Goal: Transaction & Acquisition: Purchase product/service

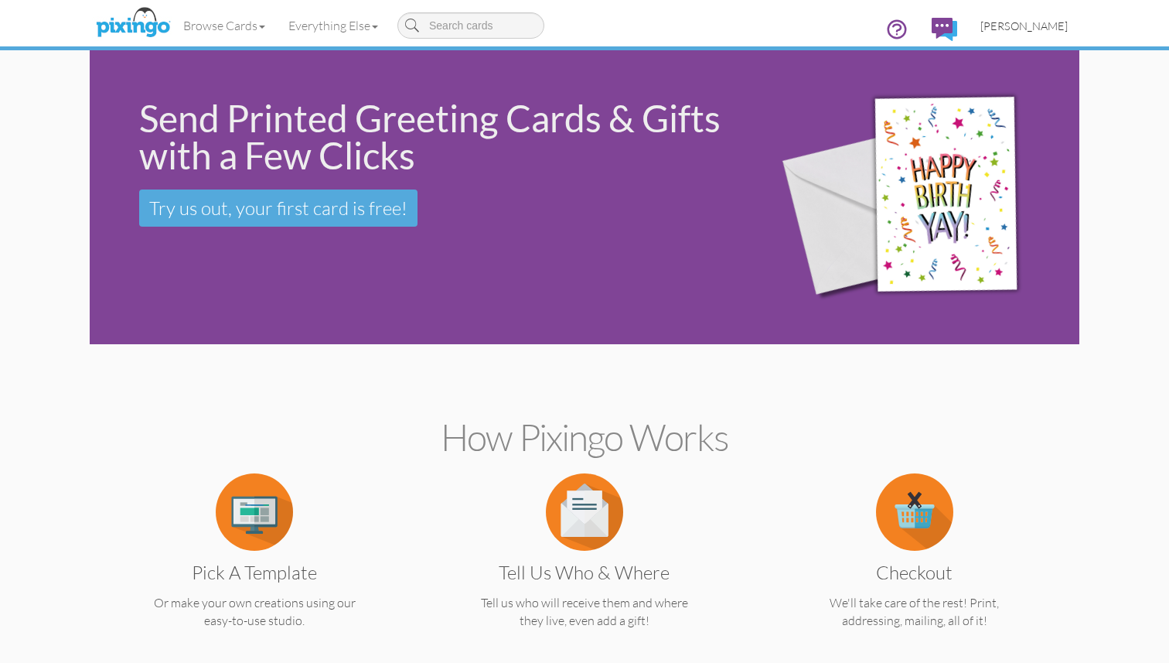
click at [1031, 25] on span "[PERSON_NAME]" at bounding box center [1024, 25] width 87 height 13
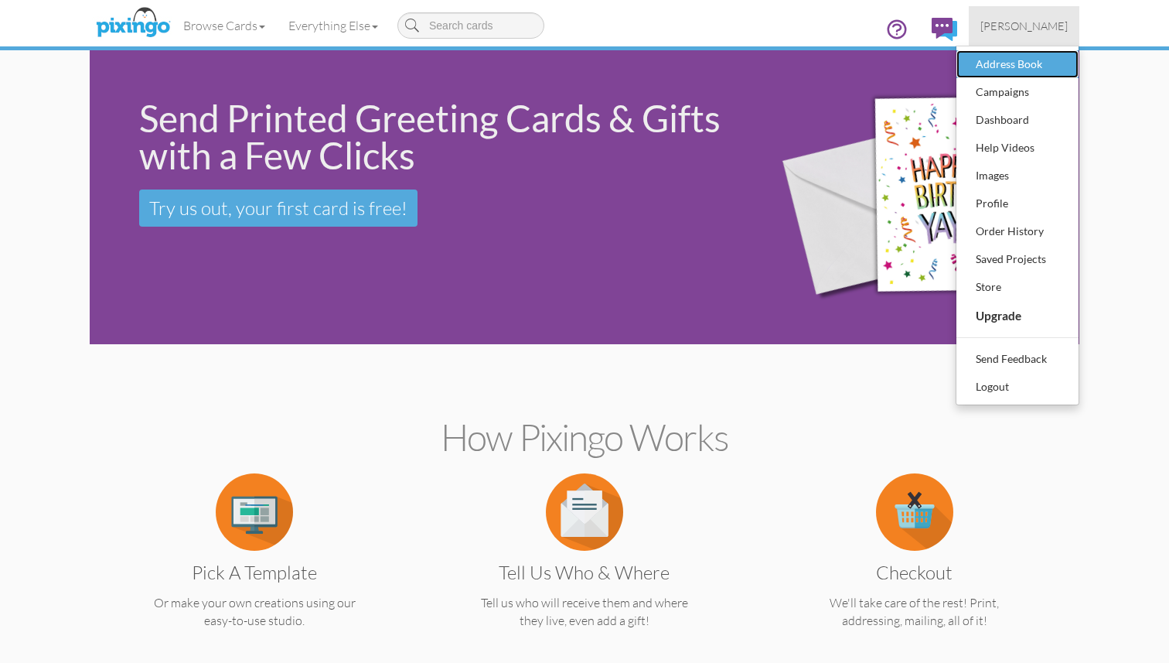
click at [1017, 55] on div "Address Book" at bounding box center [1017, 64] width 91 height 23
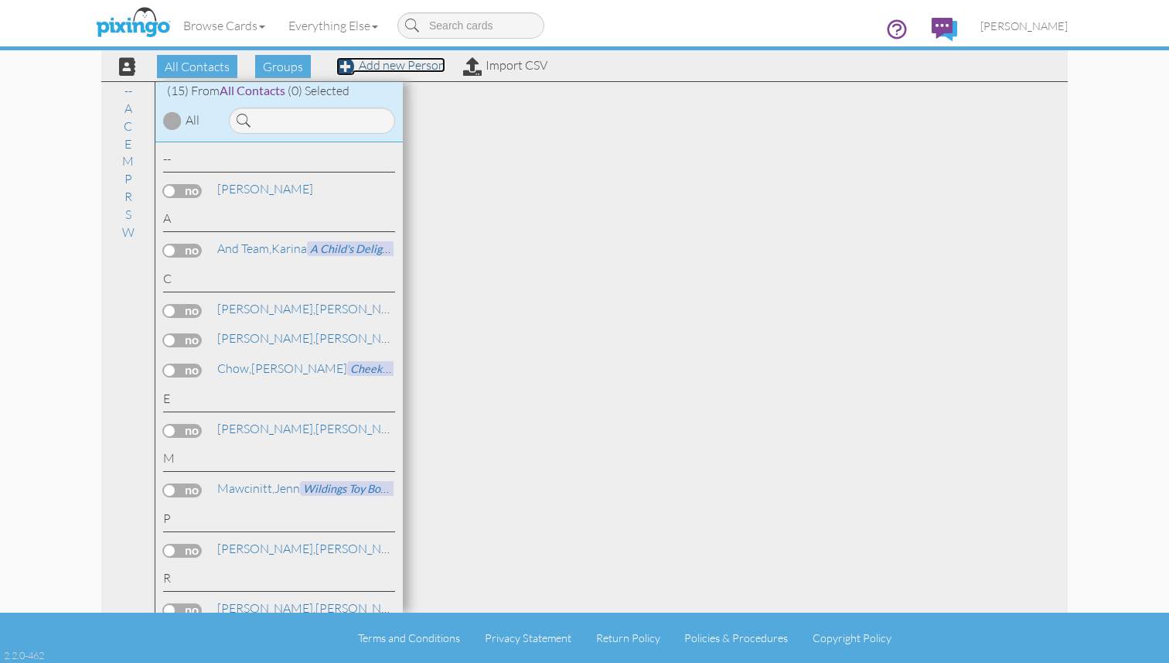
click at [391, 67] on link "Add new Person" at bounding box center [390, 64] width 109 height 15
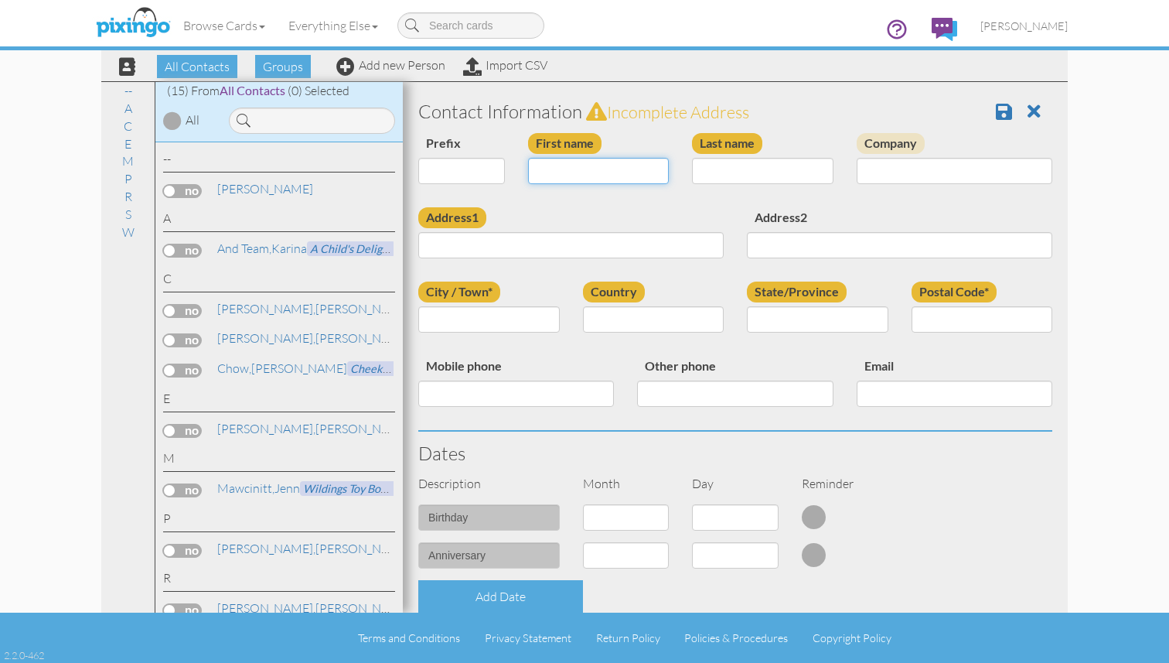
click at [573, 182] on input "First name" at bounding box center [599, 171] width 142 height 26
type input "[PERSON_NAME]"
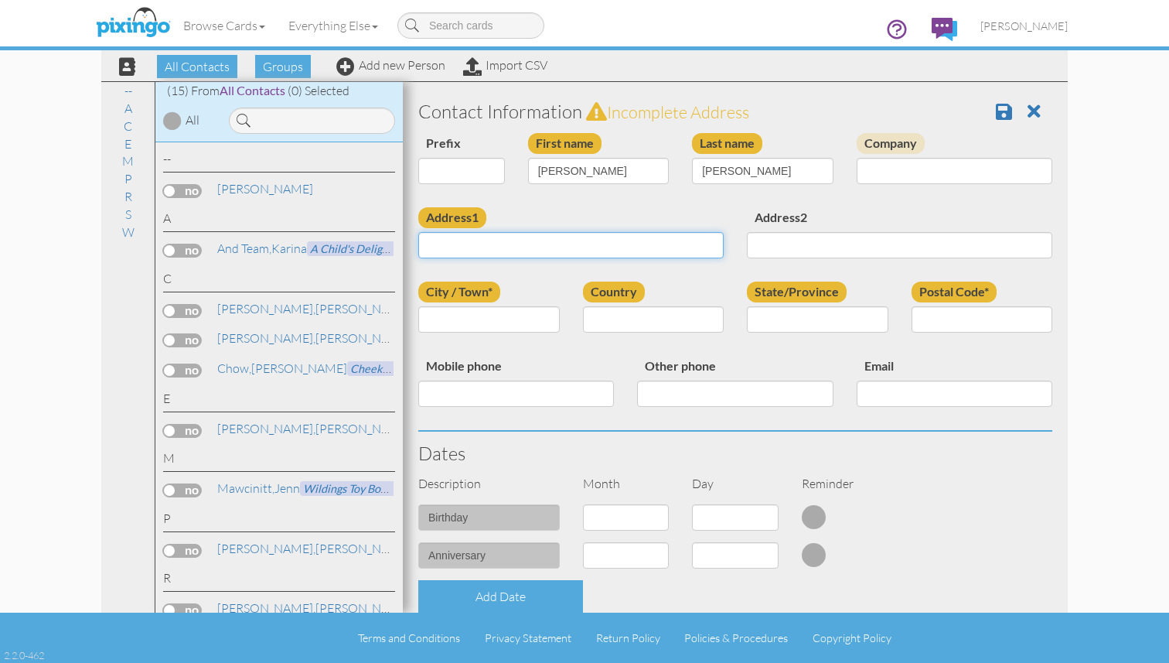
click at [541, 251] on input "Address1" at bounding box center [570, 245] width 305 height 26
type input "[STREET_ADDRESS][PERSON_NAME]"
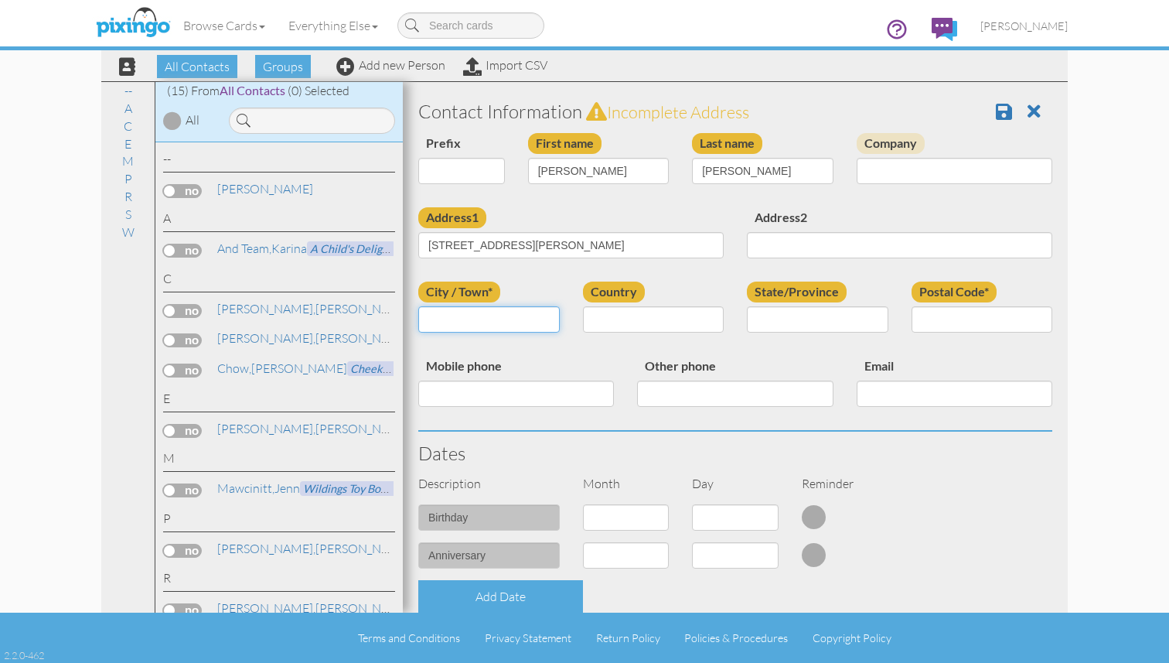
click at [467, 316] on input "City / Town*" at bounding box center [489, 319] width 142 height 26
type input "Del Mar"
select select "object:532"
select select "object:785"
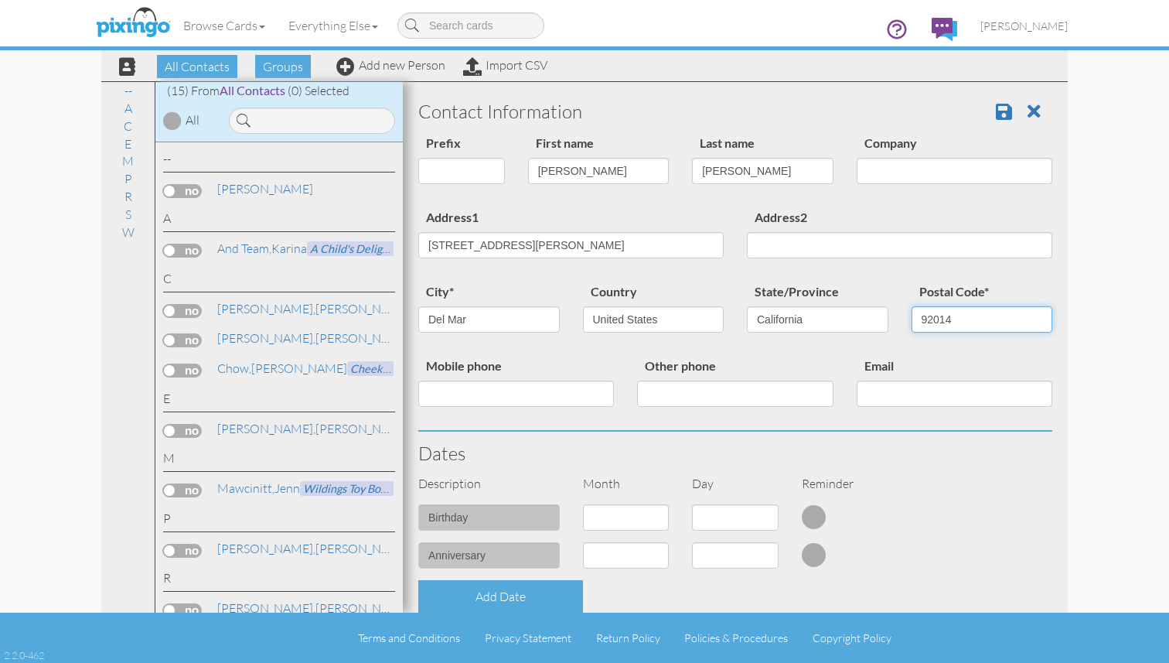
type input "92014"
click at [1115, 360] on contacts "Toggle navigation Visit Pixingo Mobile Browse Cards Business Accounting Automot…" at bounding box center [584, 331] width 1169 height 663
click at [1006, 109] on span at bounding box center [1004, 111] width 16 height 19
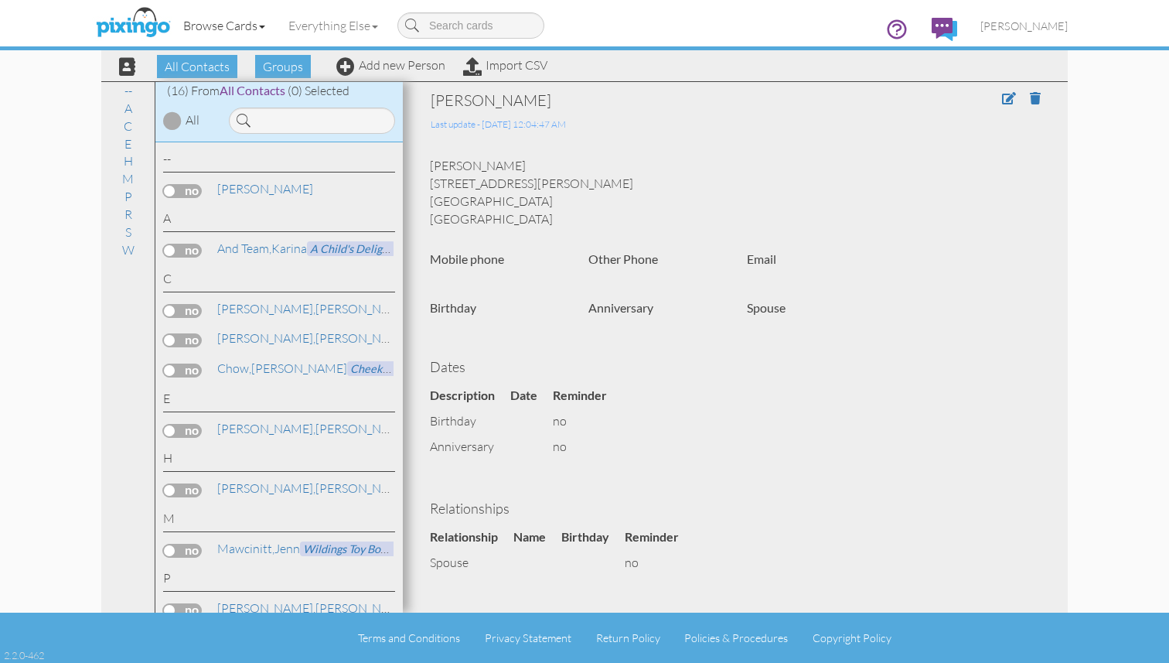
click at [254, 32] on link "Browse Cards" at bounding box center [224, 25] width 105 height 39
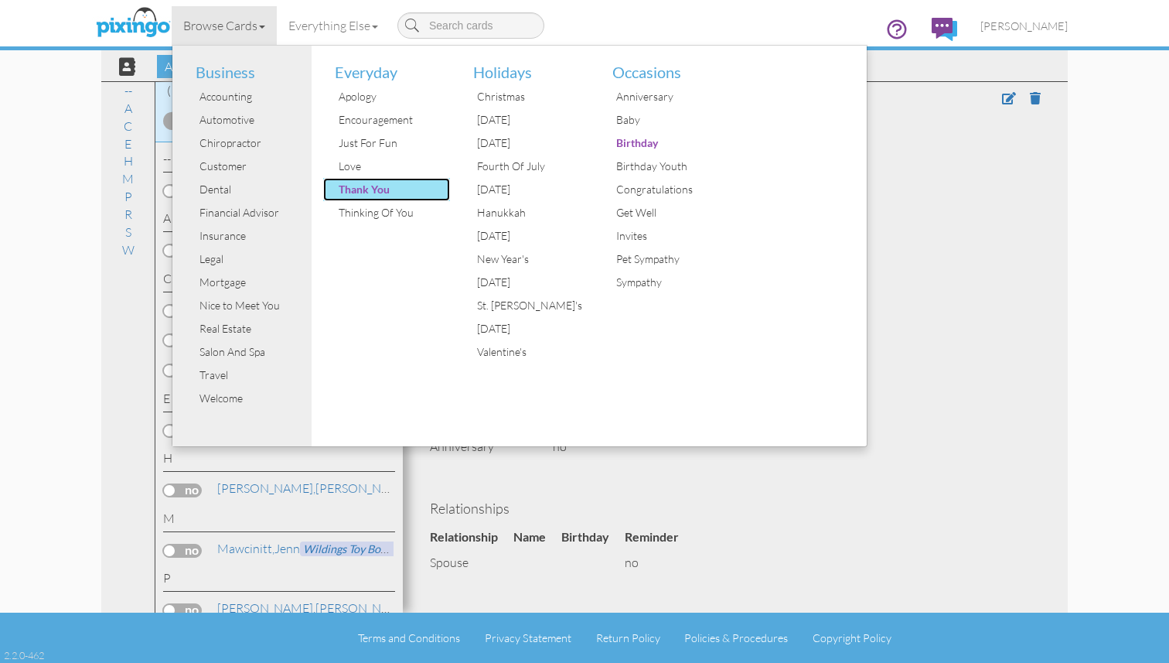
click at [350, 186] on div "Thank You" at bounding box center [393, 189] width 116 height 23
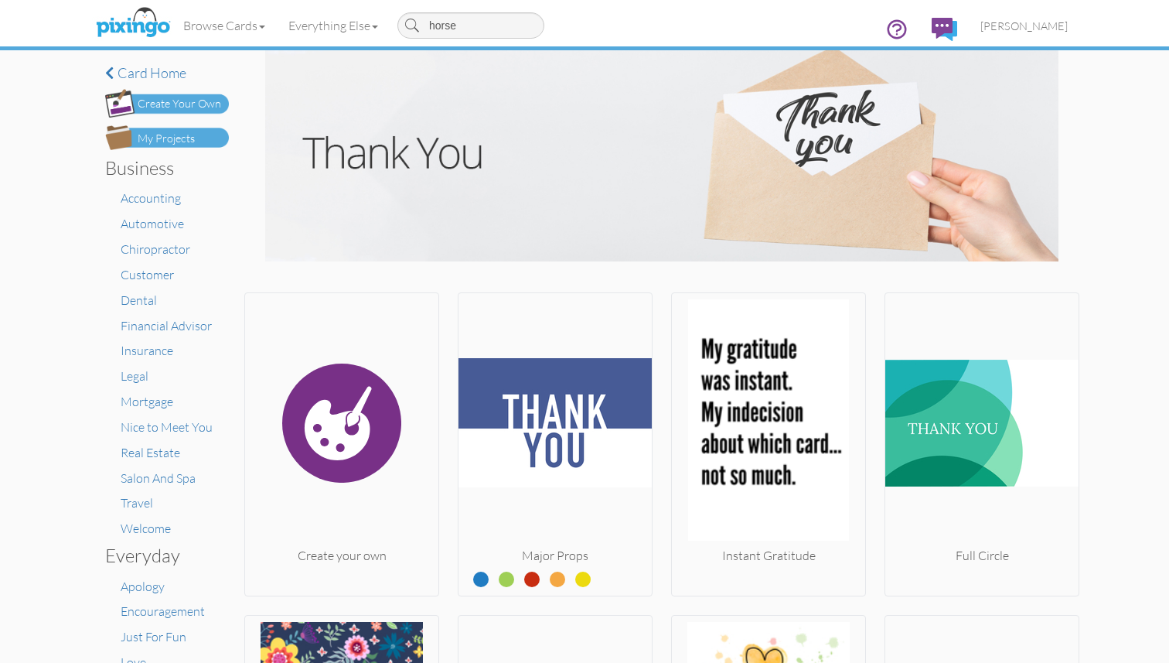
type input "horse"
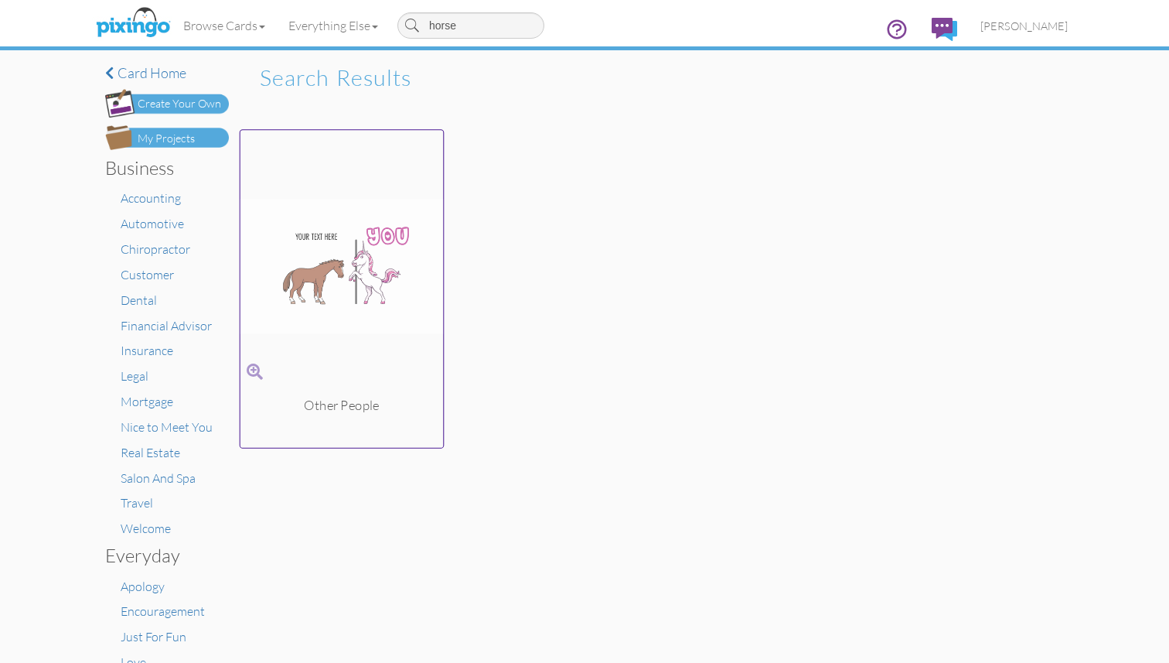
click at [254, 368] on span at bounding box center [255, 371] width 16 height 22
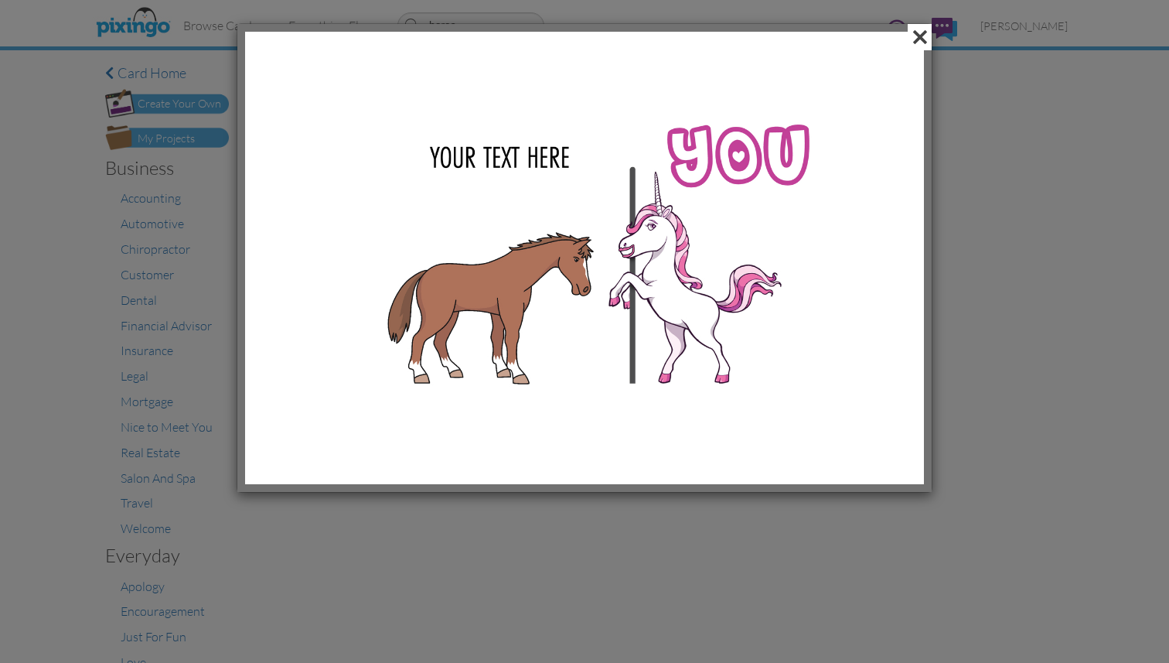
click at [923, 34] on span at bounding box center [920, 37] width 24 height 26
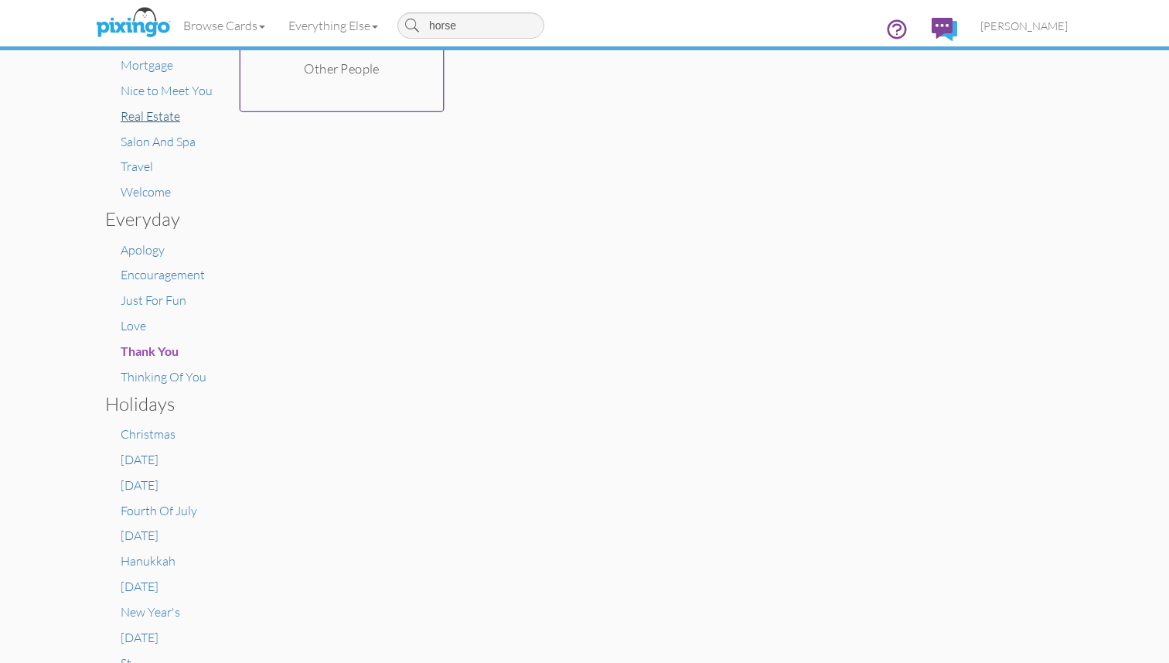
scroll to position [337, 0]
click at [169, 350] on span "Thank You" at bounding box center [150, 350] width 58 height 15
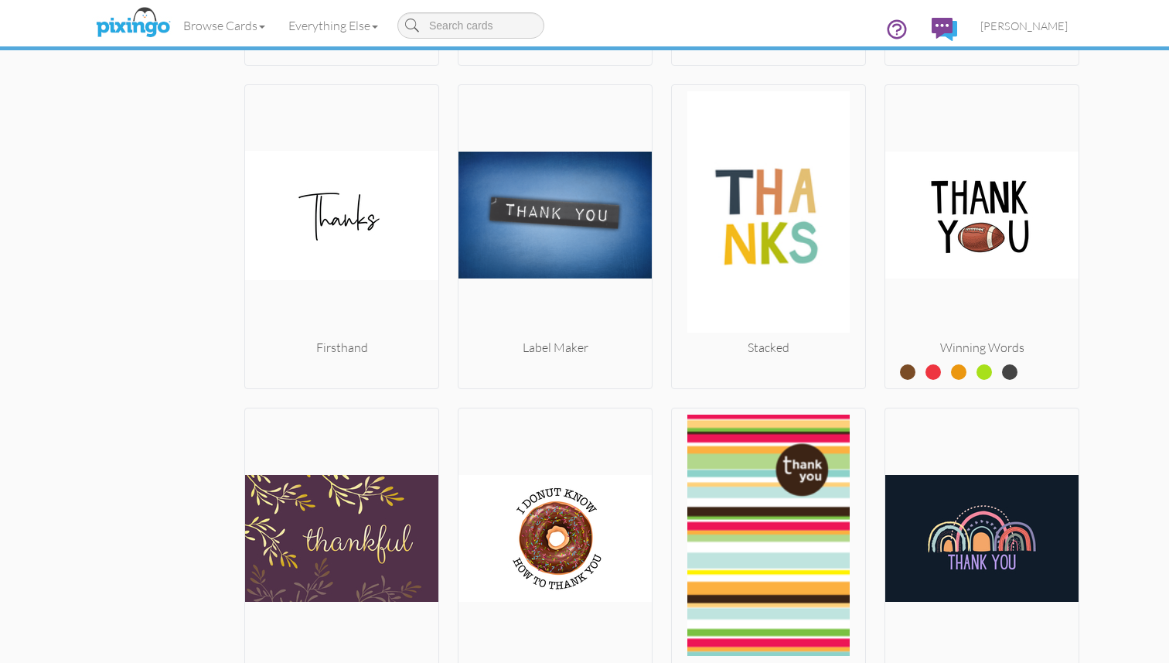
scroll to position [4402, 0]
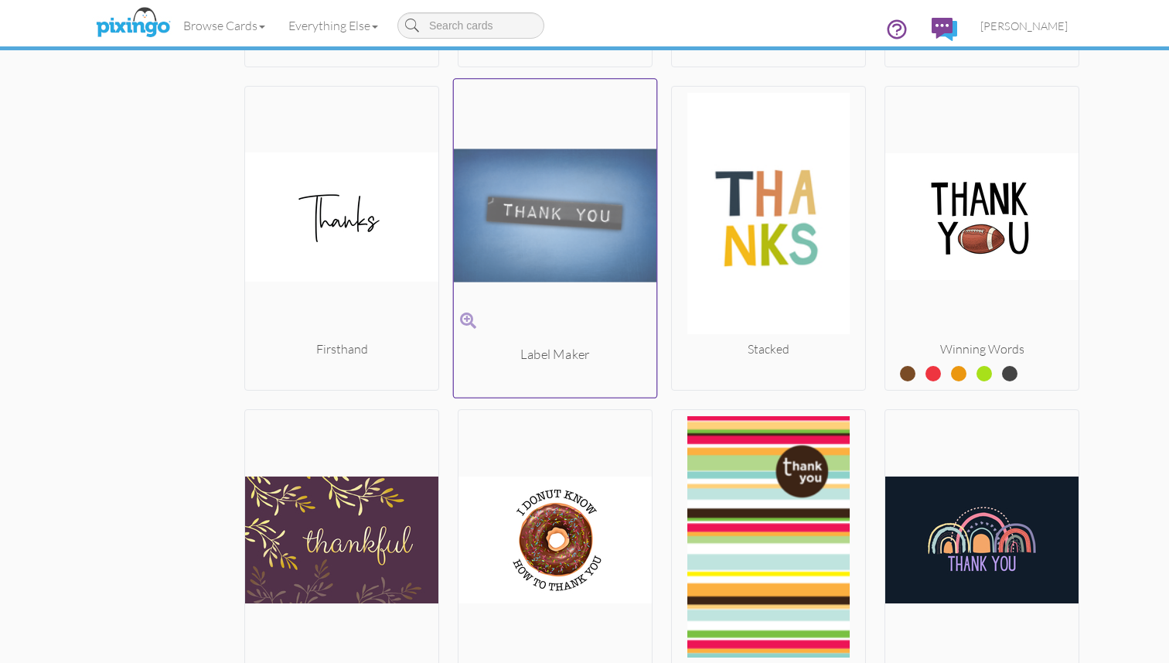
click at [569, 253] on img at bounding box center [555, 216] width 203 height 260
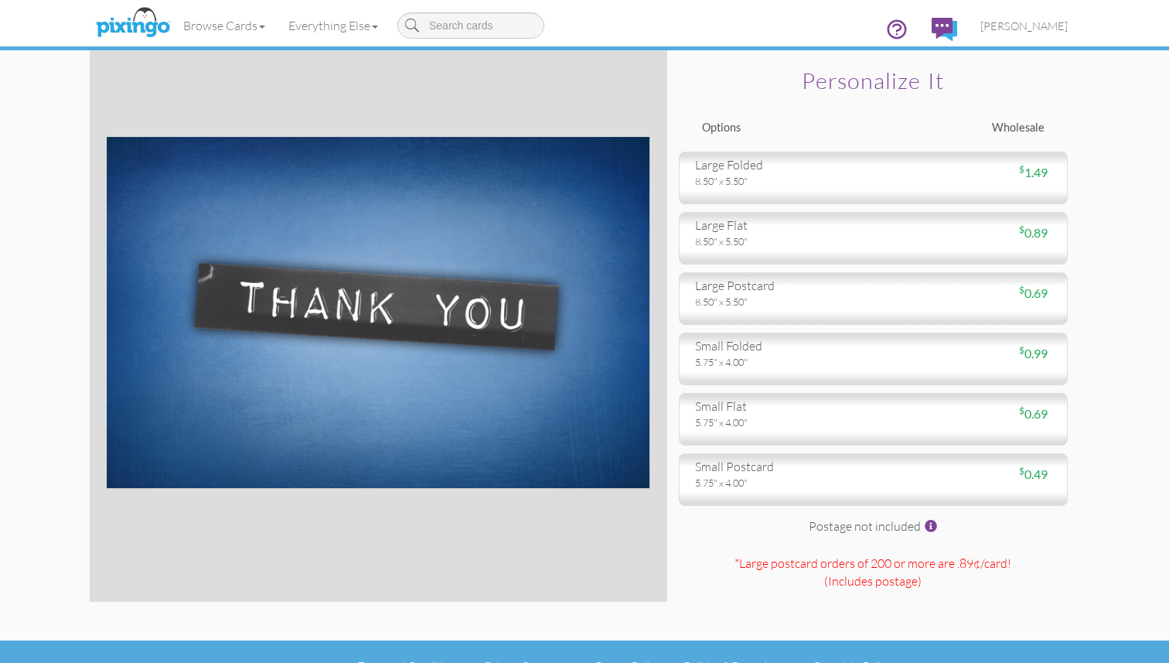
scroll to position [53, 0]
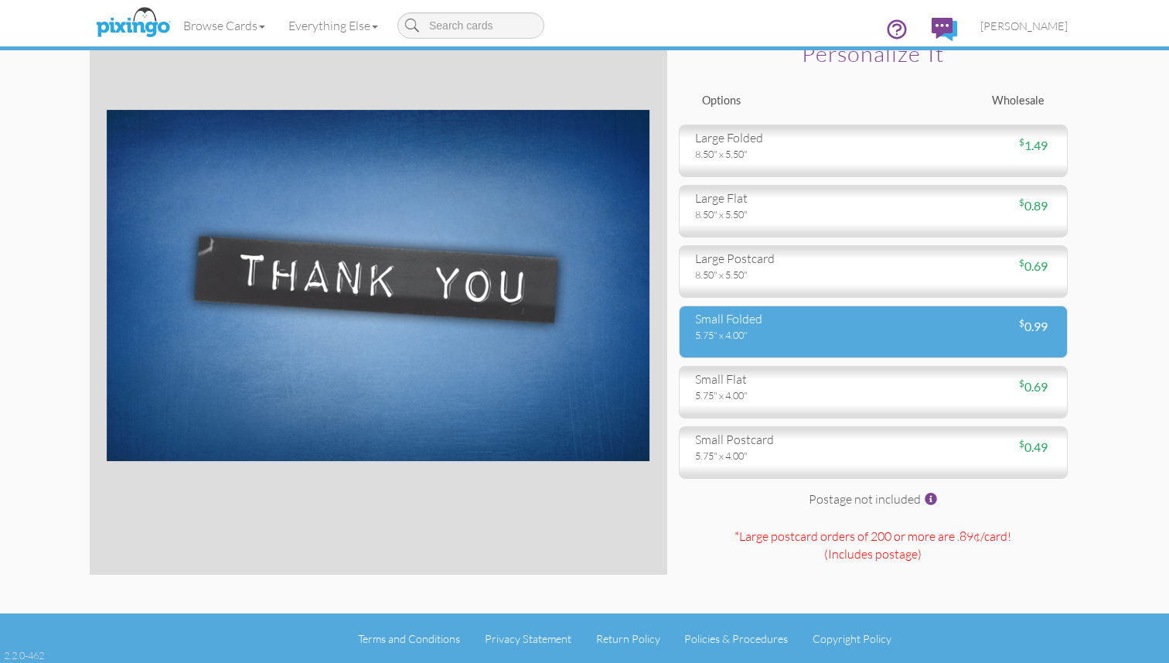
click at [725, 326] on div "small folded" at bounding box center [778, 319] width 167 height 18
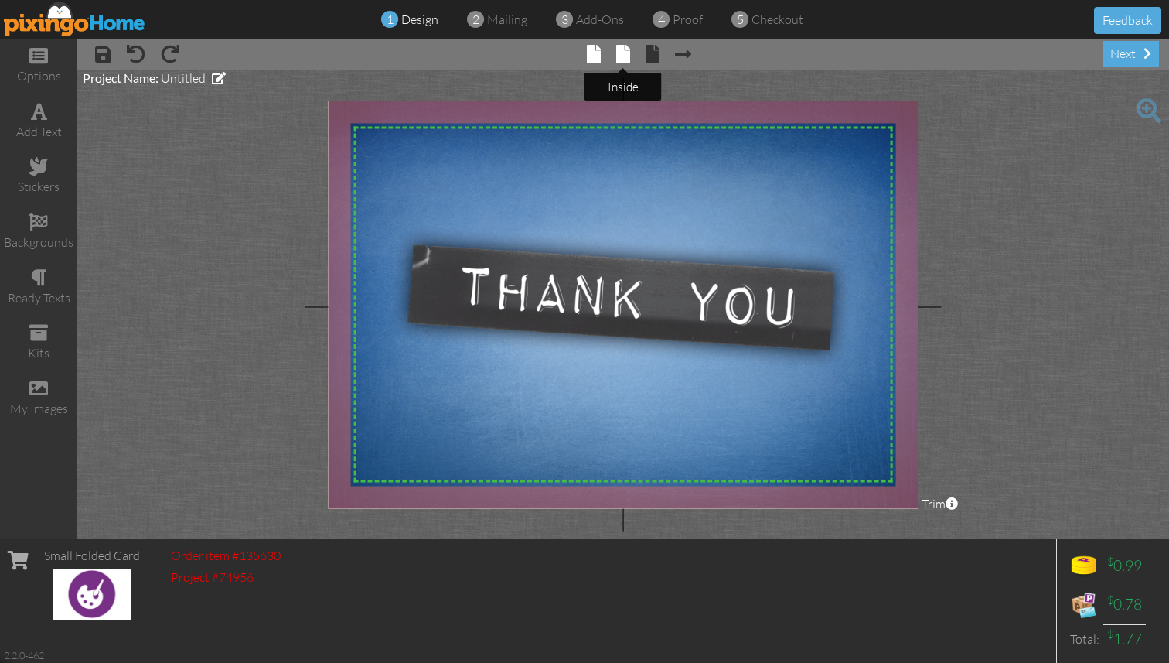
click at [625, 62] on span at bounding box center [623, 54] width 14 height 19
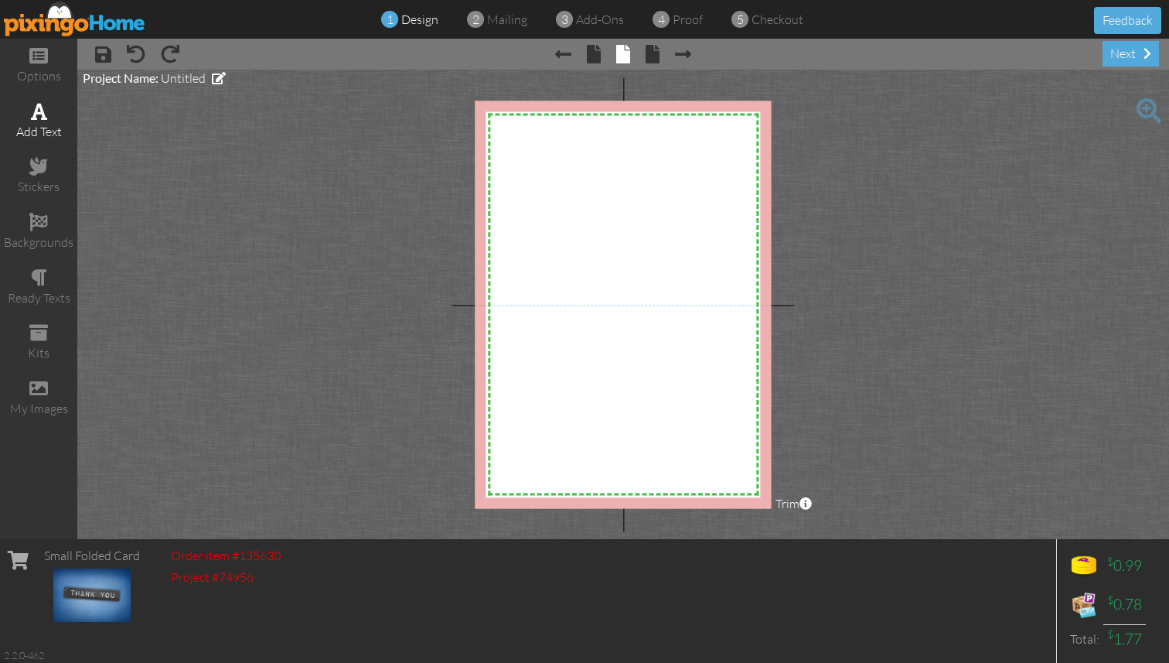
click at [43, 127] on div "add text" at bounding box center [38, 132] width 77 height 18
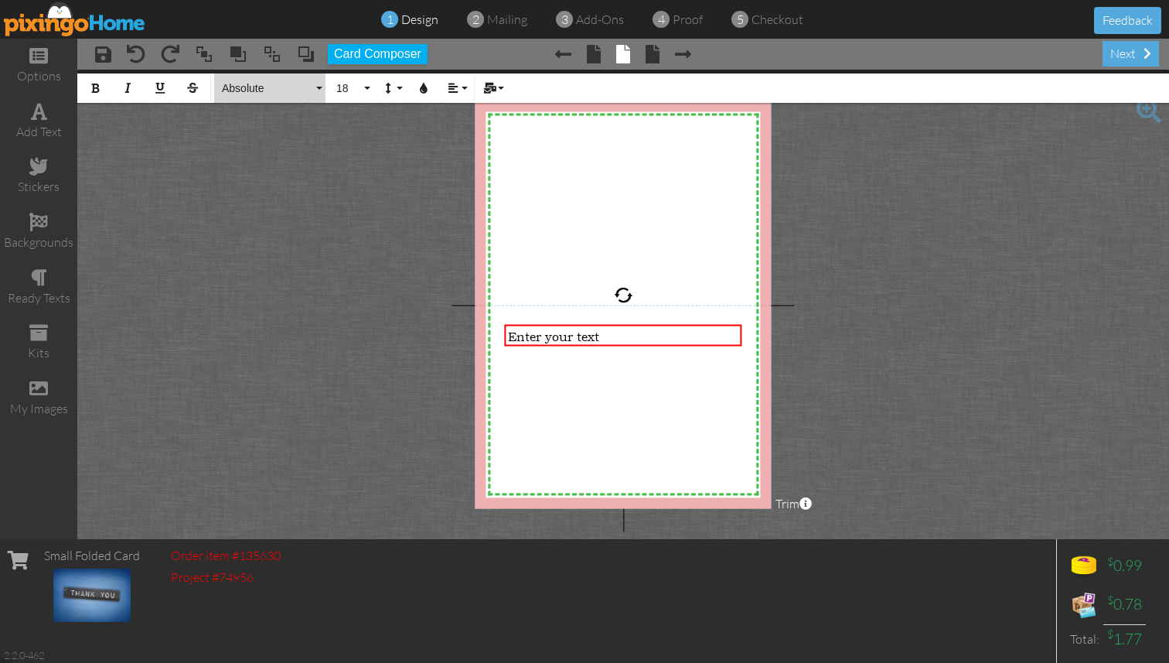
click at [302, 90] on span "Absolute" at bounding box center [266, 88] width 93 height 13
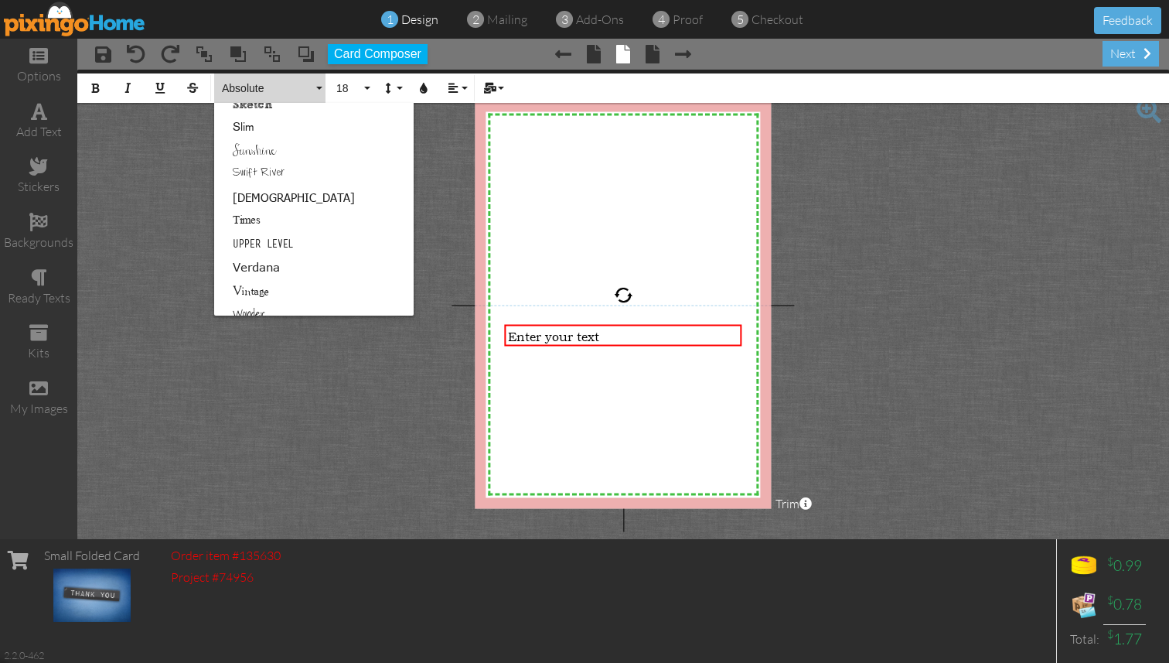
scroll to position [971, 0]
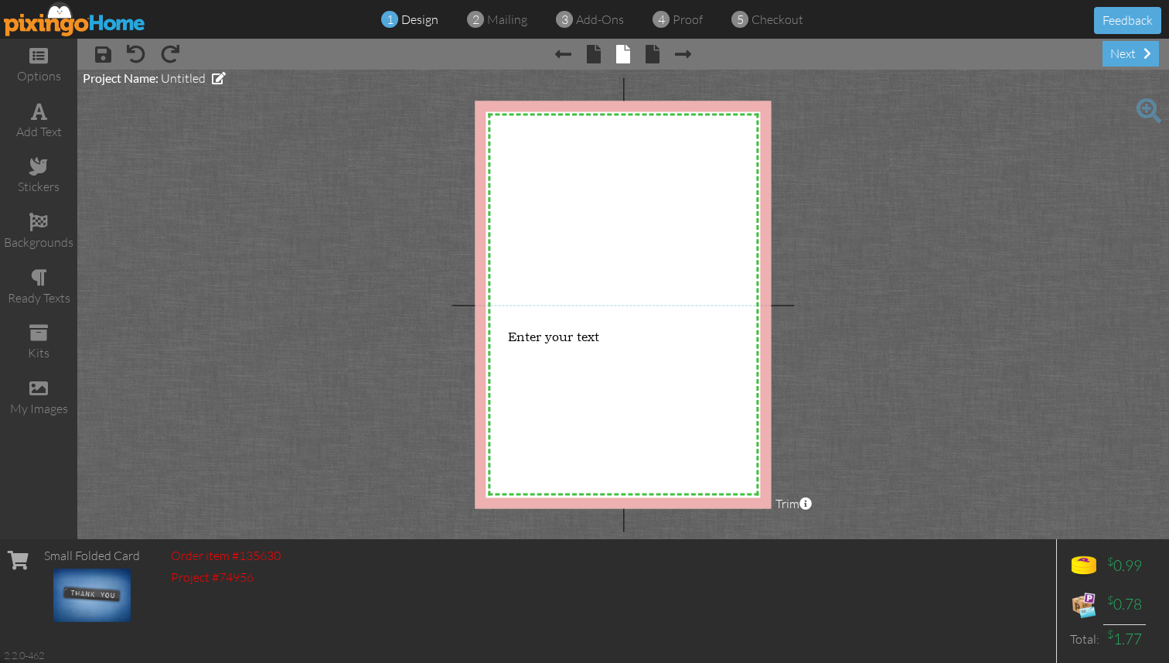
click at [166, 192] on project-studio-wrapper "X X X X X X X X X X X X X X X X X X X X X X X X X X X X X X X X X X X X X X X X…" at bounding box center [623, 304] width 1092 height 469
click at [565, 342] on span "Enter your text" at bounding box center [553, 335] width 91 height 15
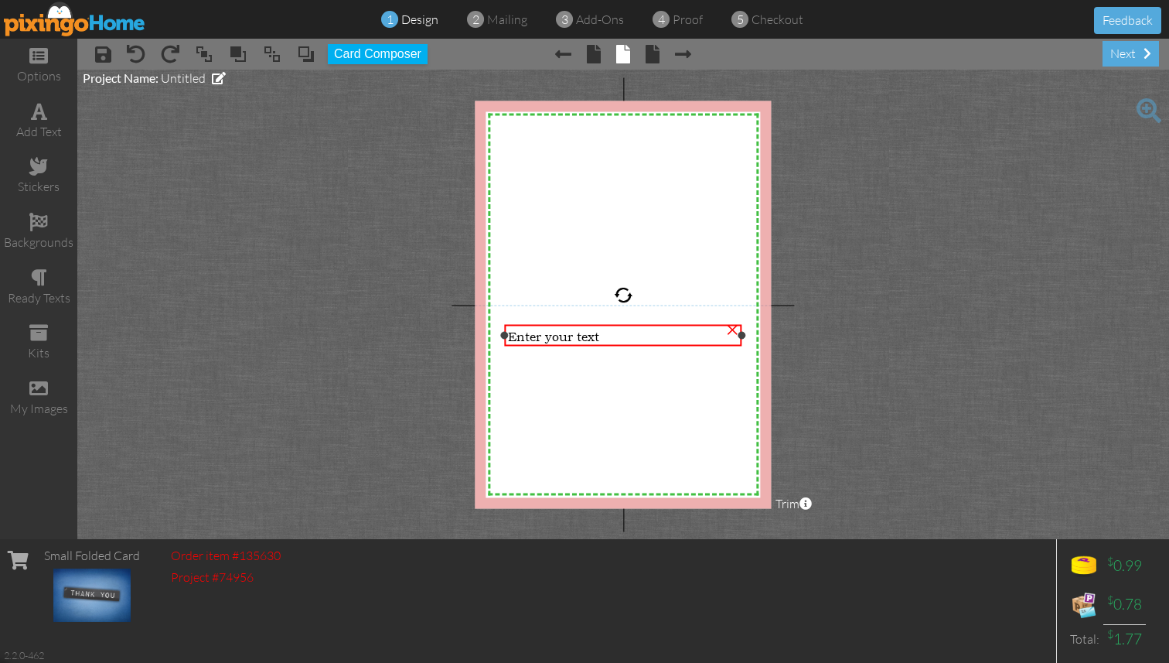
click at [586, 337] on span "Enter your text" at bounding box center [553, 335] width 91 height 15
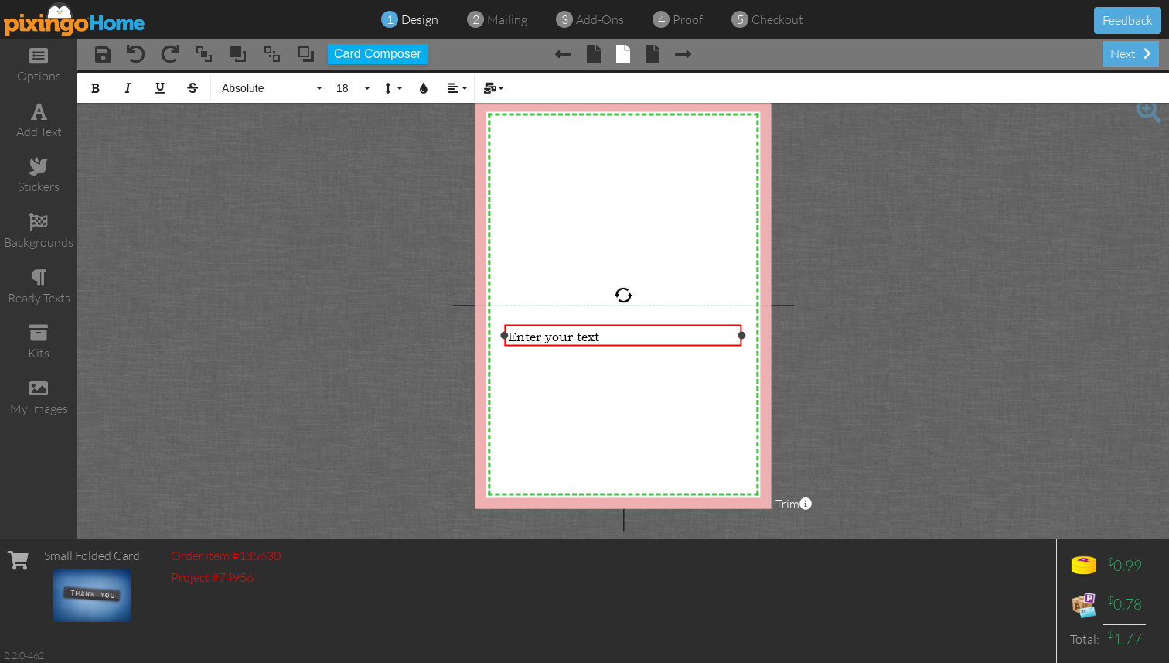
click at [586, 337] on span "Enter your text" at bounding box center [553, 335] width 91 height 15
click at [288, 87] on span "Absolute" at bounding box center [266, 88] width 93 height 13
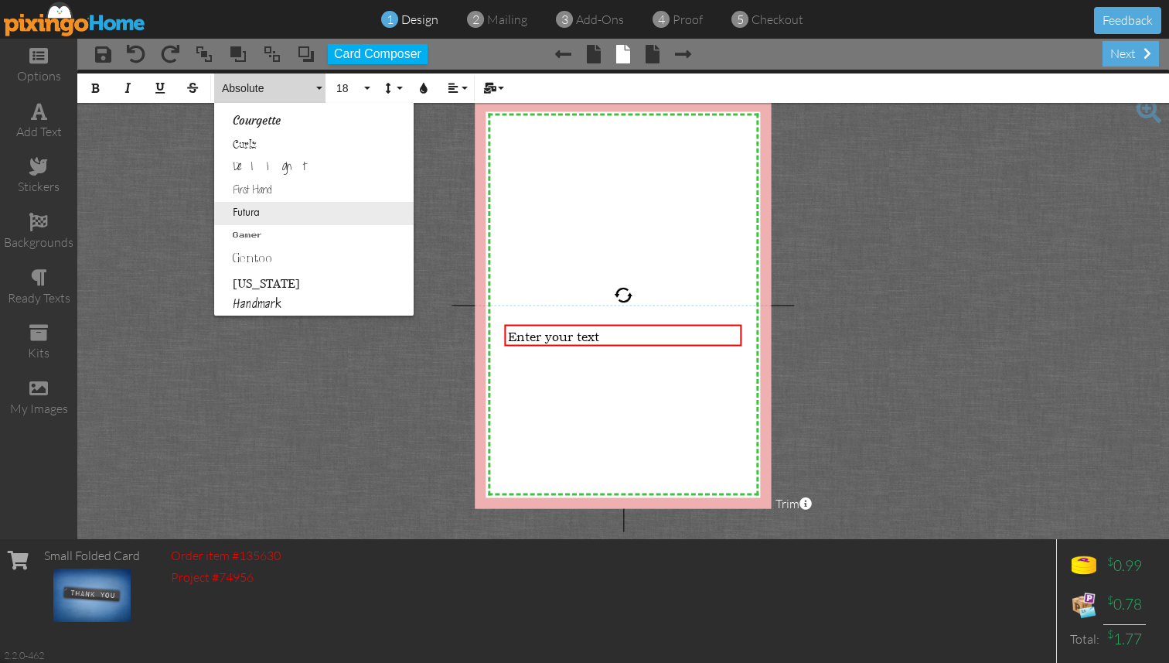
scroll to position [306, 0]
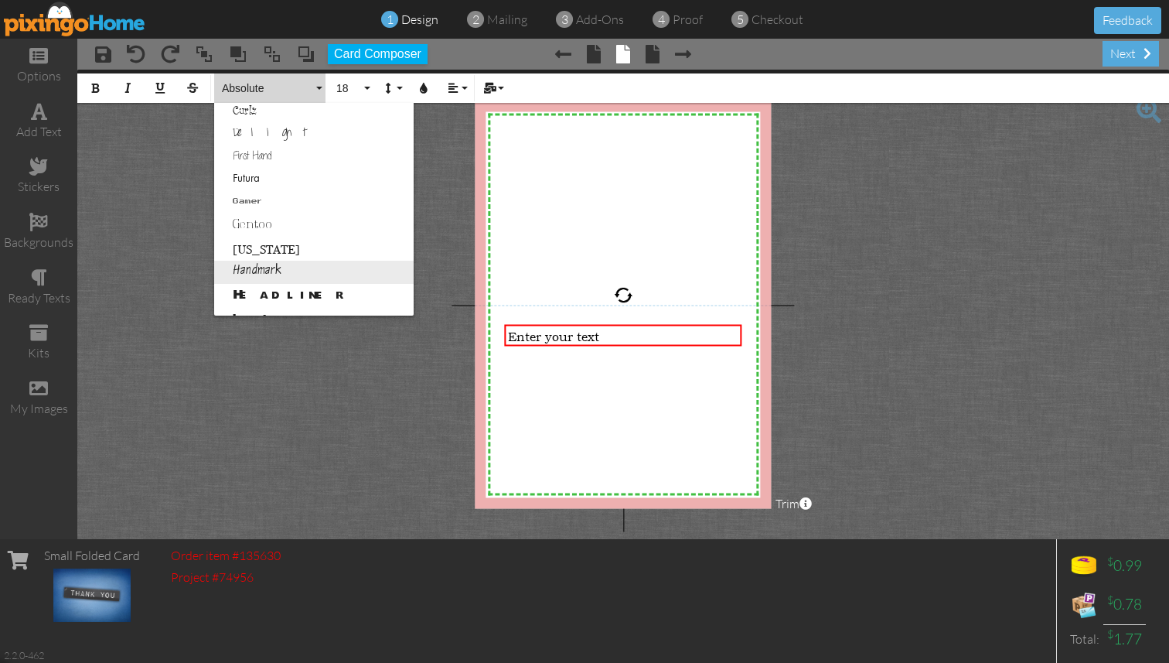
click at [311, 270] on link "Handmark" at bounding box center [314, 272] width 200 height 23
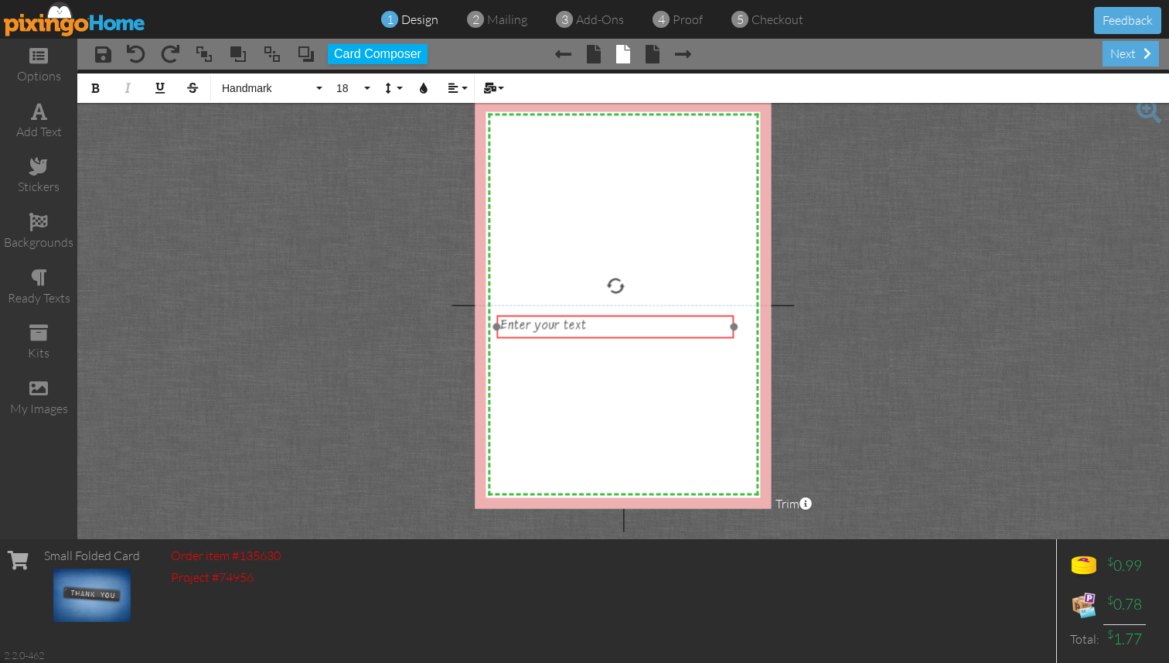
drag, startPoint x: 609, startPoint y: 346, endPoint x: 601, endPoint y: 337, distance: 12.1
click at [601, 337] on div "​ Enter your text ​" at bounding box center [615, 327] width 237 height 23
drag, startPoint x: 732, startPoint y: 326, endPoint x: 746, endPoint y: 326, distance: 13.9
click at [746, 326] on div at bounding box center [748, 327] width 8 height 8
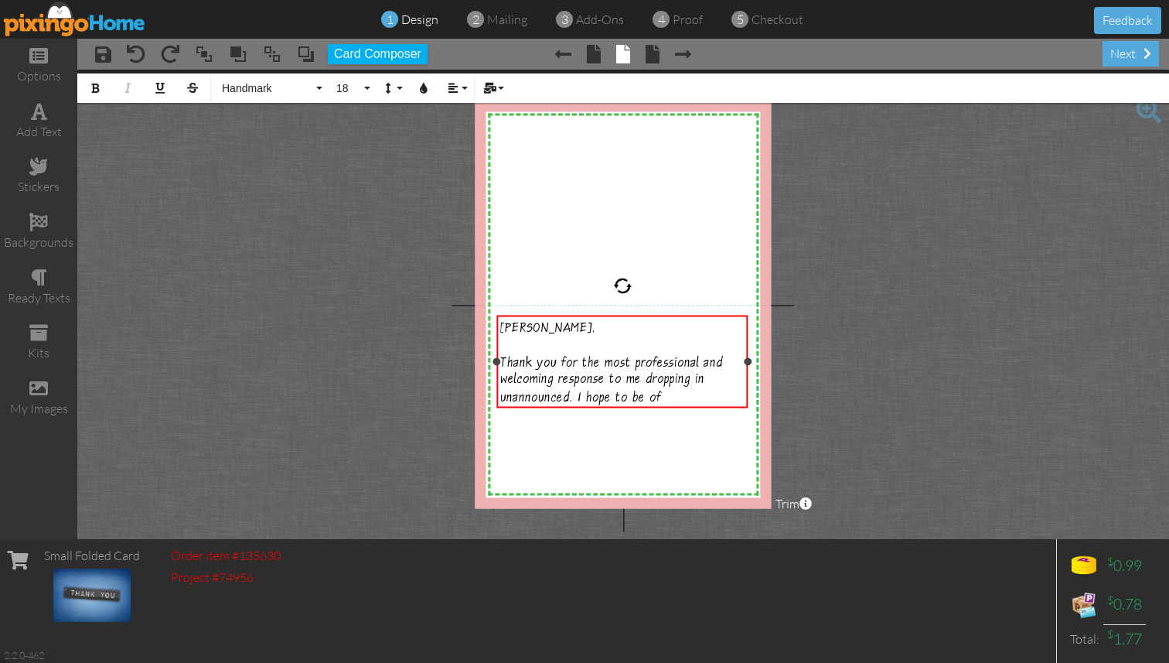
click at [645, 397] on span "Thank you for the most professional and welcoming response to me dropping in un…" at bounding box center [611, 381] width 223 height 51
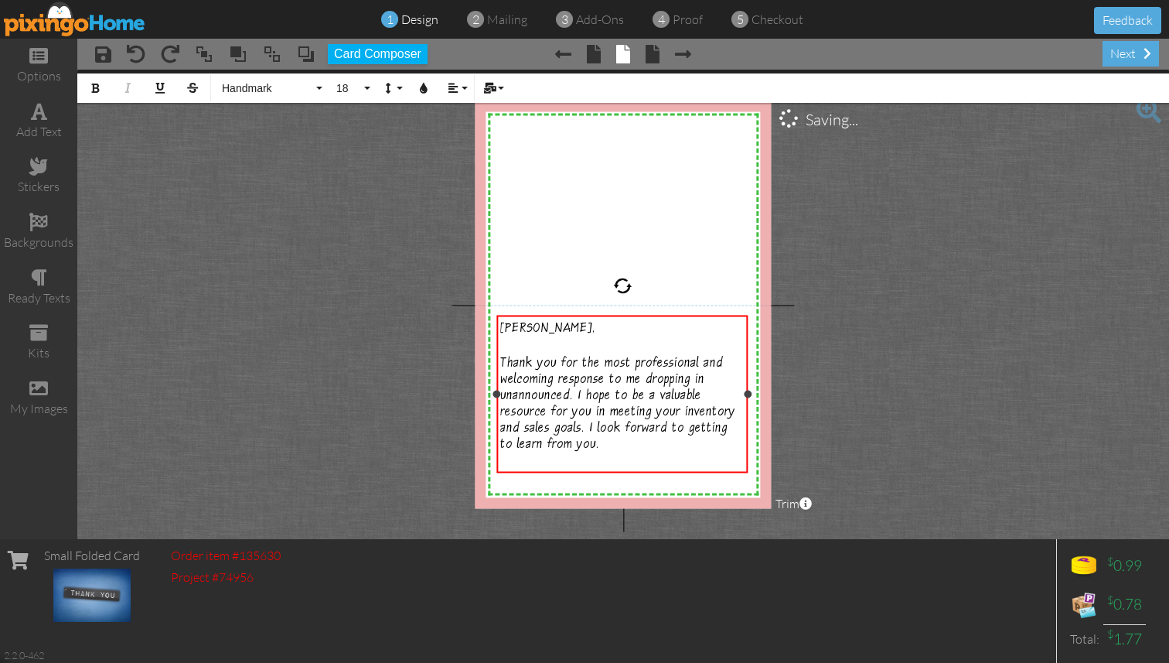
click at [577, 462] on div "​" at bounding box center [622, 462] width 244 height 19
click at [838, 360] on project-studio-wrapper "X X X X X X X X X X X X X X X X X X X X X X X X X X X X X X X X X X X X X X X X…" at bounding box center [623, 304] width 1092 height 469
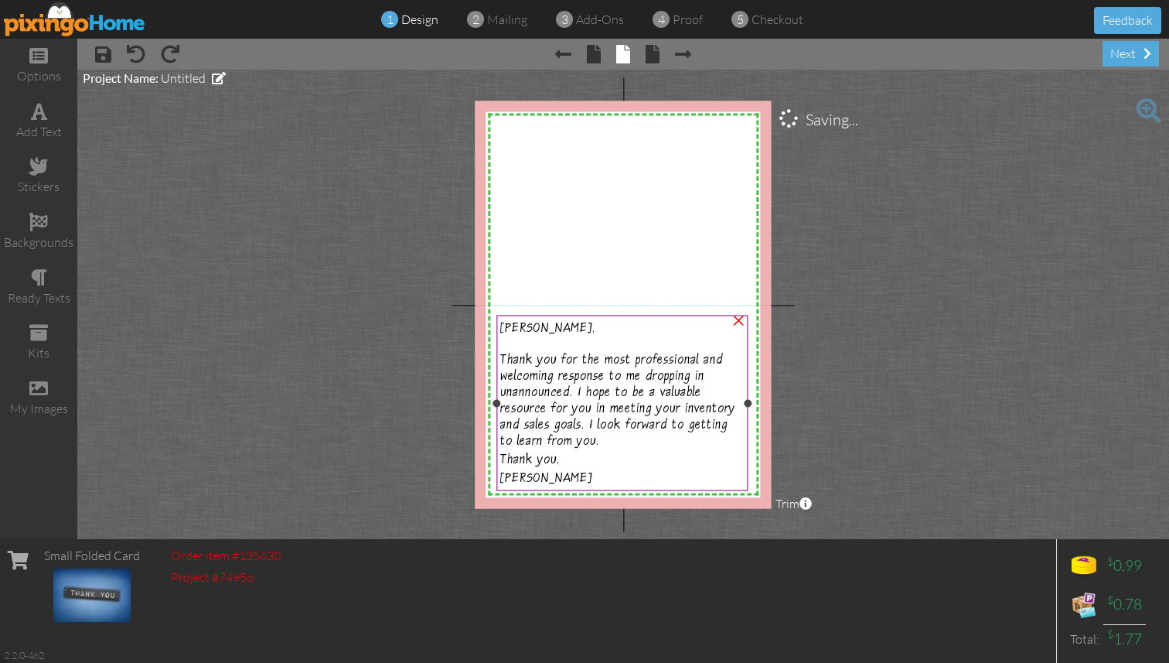
click at [671, 353] on span "Thank you for the most professional and welcoming response to me dropping in un…" at bounding box center [617, 401] width 235 height 97
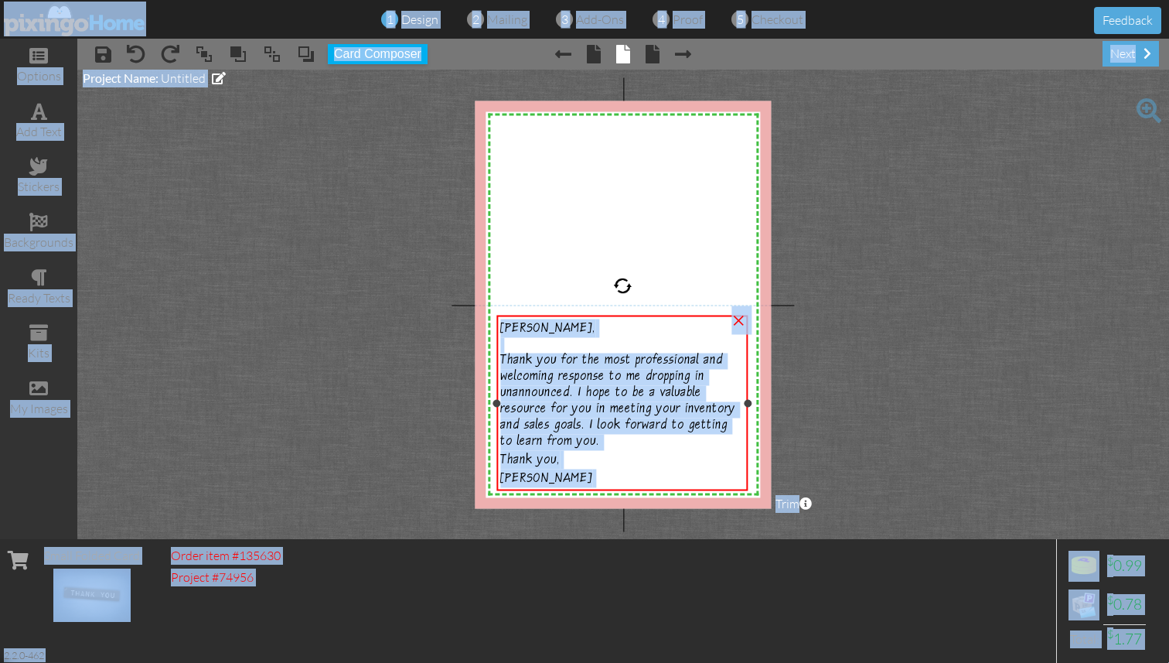
click at [671, 353] on span "Thank you for the most professional and welcoming response to me dropping in un…" at bounding box center [617, 401] width 235 height 97
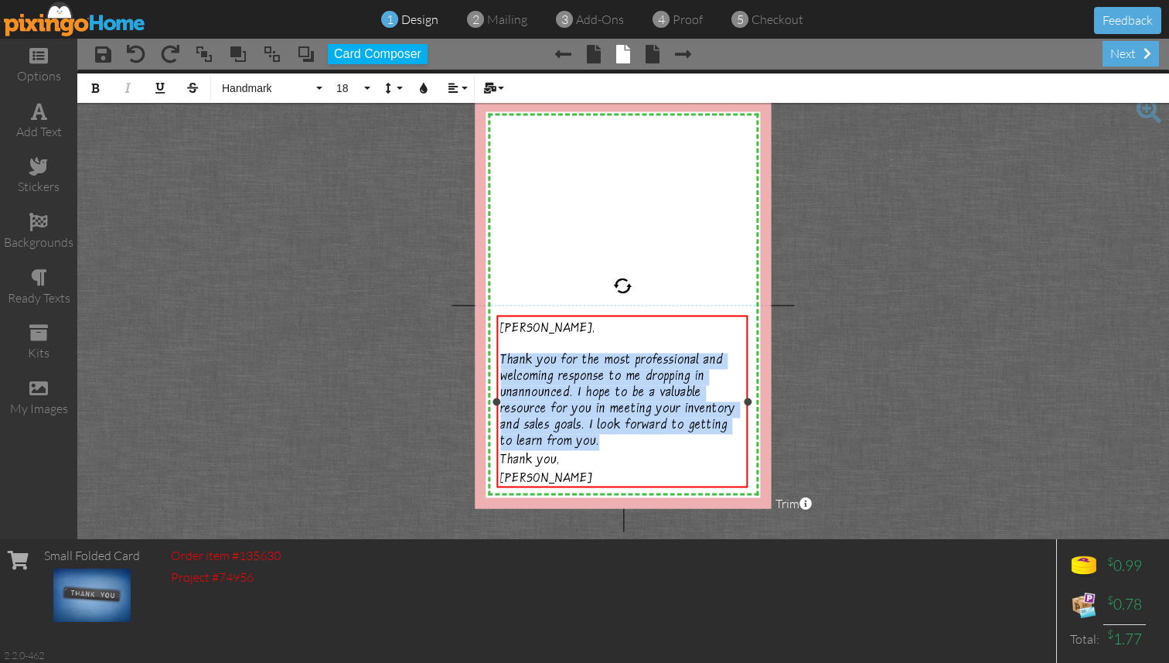
click at [671, 353] on span "Thank you for the most professional and welcoming response to me dropping in un…" at bounding box center [617, 401] width 235 height 97
click at [358, 90] on span "18" at bounding box center [348, 88] width 26 height 13
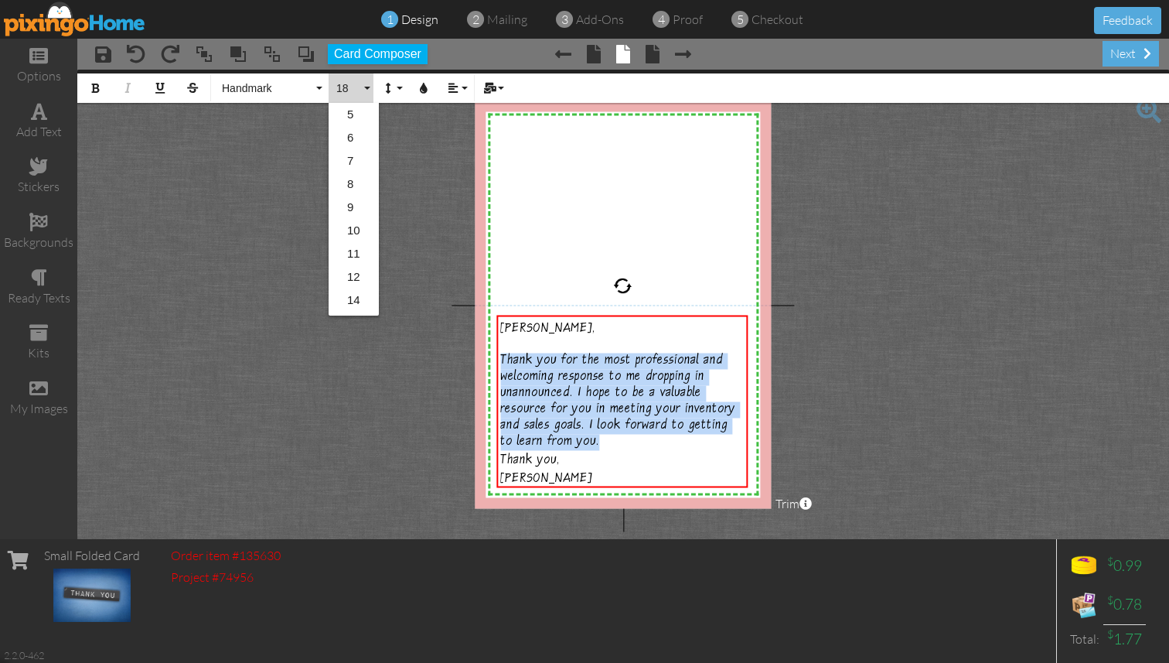
scroll to position [137, 0]
click at [357, 186] on link "16" at bounding box center [354, 186] width 50 height 23
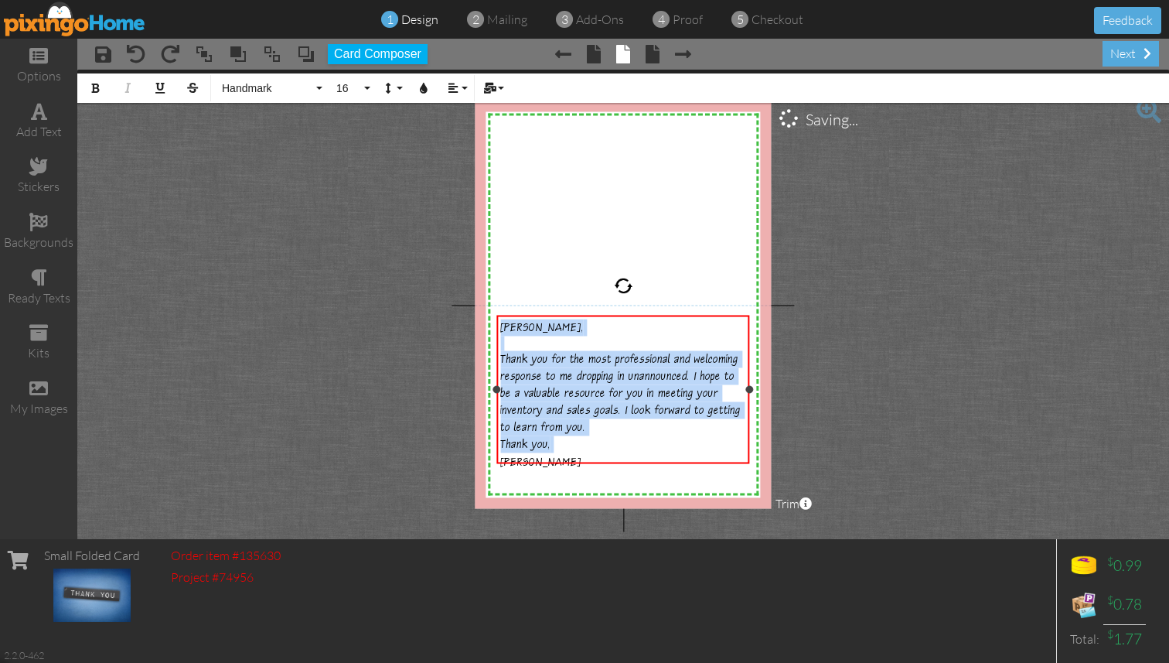
click at [750, 391] on div at bounding box center [749, 390] width 8 height 8
click at [491, 387] on div at bounding box center [492, 390] width 8 height 8
click at [667, 435] on div "Thank you, [PERSON_NAME]" at bounding box center [620, 452] width 251 height 35
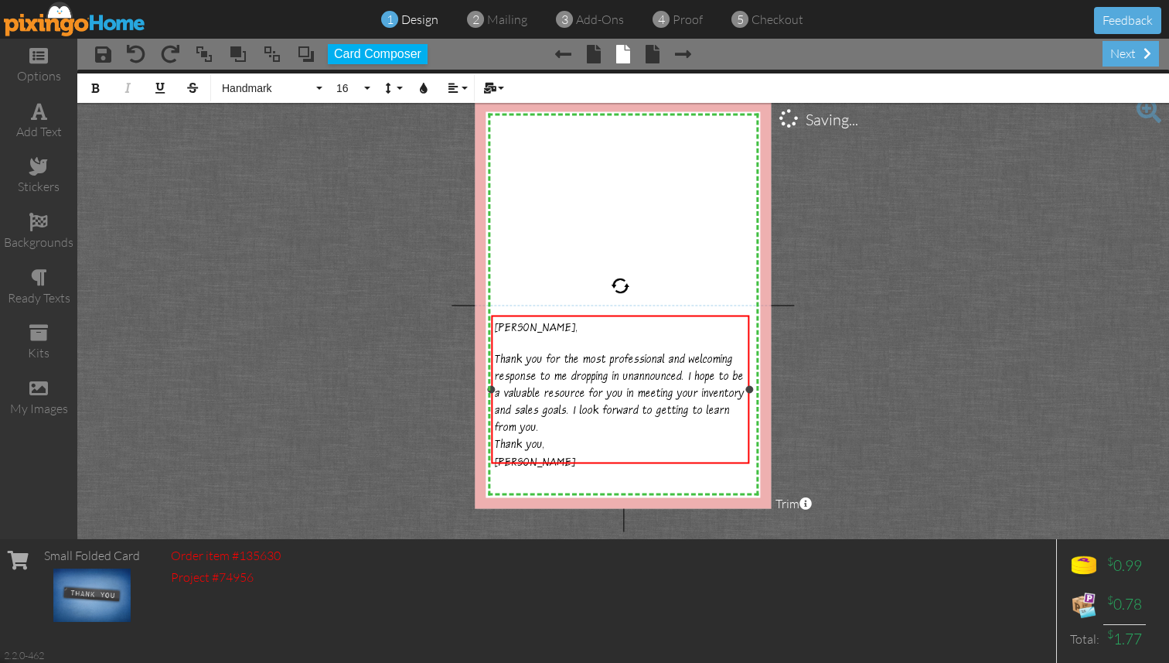
click at [544, 438] on span "Thank you," at bounding box center [519, 445] width 49 height 14
click at [707, 452] on div "Thank you, [PERSON_NAME]" at bounding box center [620, 452] width 251 height 35
click at [619, 490] on span "[PERSON_NAME].[PERSON_NAME]@enchanted" at bounding box center [605, 497] width 220 height 14
click at [694, 484] on div "Thank you, [PERSON_NAME] Enchanted Moments [PERSON_NAME].[PERSON_NAME]@enchanted" at bounding box center [620, 469] width 251 height 69
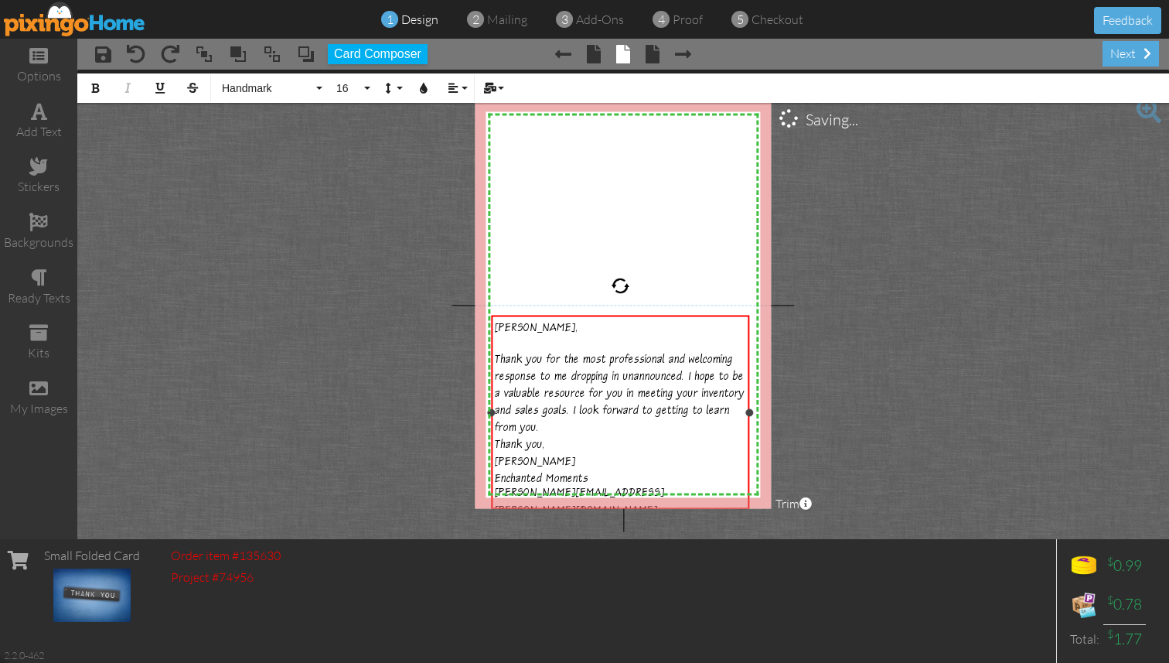
click at [496, 496] on span "[PERSON_NAME][EMAIL_ADDRESS][PERSON_NAME][DOMAIN_NAME]" at bounding box center [580, 502] width 170 height 32
click at [544, 438] on span "Thank you," at bounding box center [519, 445] width 49 height 14
click at [576, 455] on span "[PERSON_NAME]" at bounding box center [535, 462] width 81 height 14
click at [588, 472] on span "Enchanted Moments" at bounding box center [542, 479] width 94 height 14
click at [582, 339] on div "[PERSON_NAME], Thank you for the most professional and welcoming response to me…" at bounding box center [620, 377] width 251 height 117
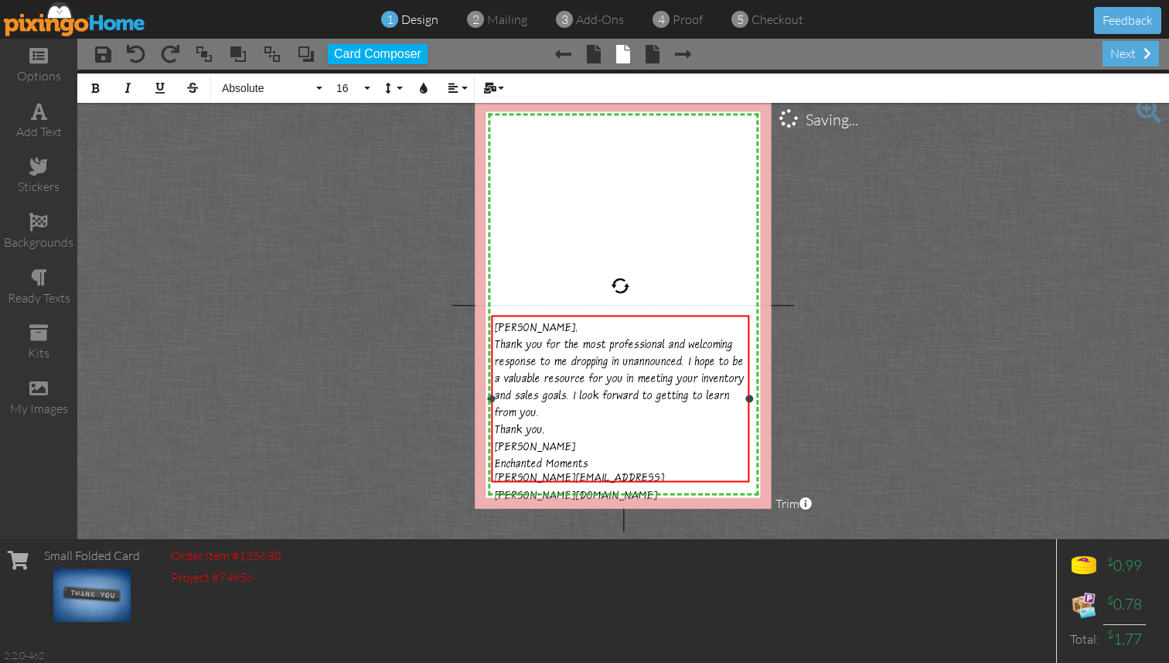
click at [665, 472] on span "[PERSON_NAME][EMAIL_ADDRESS][PERSON_NAME][DOMAIN_NAME]" at bounding box center [580, 488] width 170 height 32
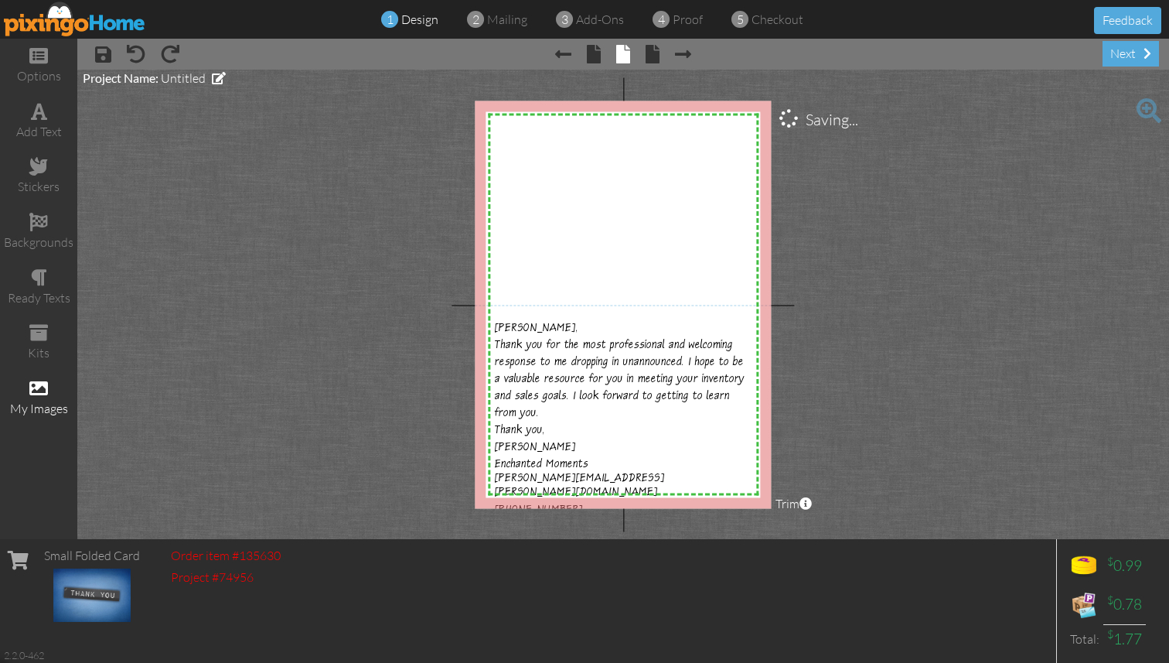
click at [42, 388] on span at bounding box center [38, 388] width 19 height 19
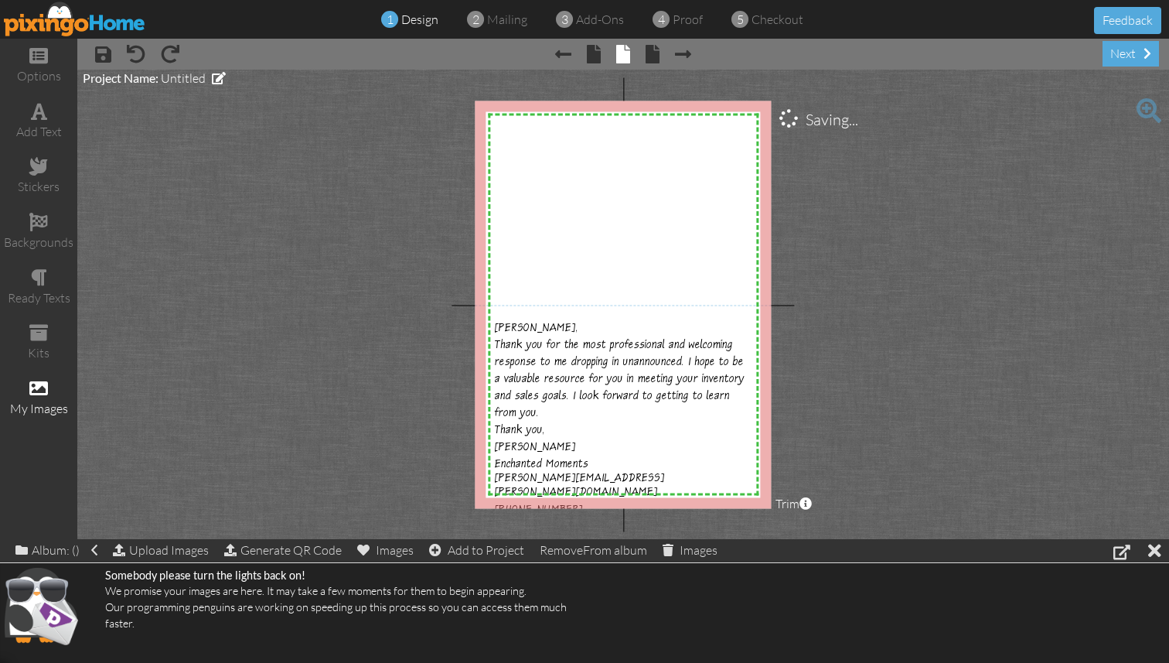
click at [147, 595] on div "Somebody please turn the lights back on! We promise your images are here. It ma…" at bounding box center [337, 599] width 464 height 63
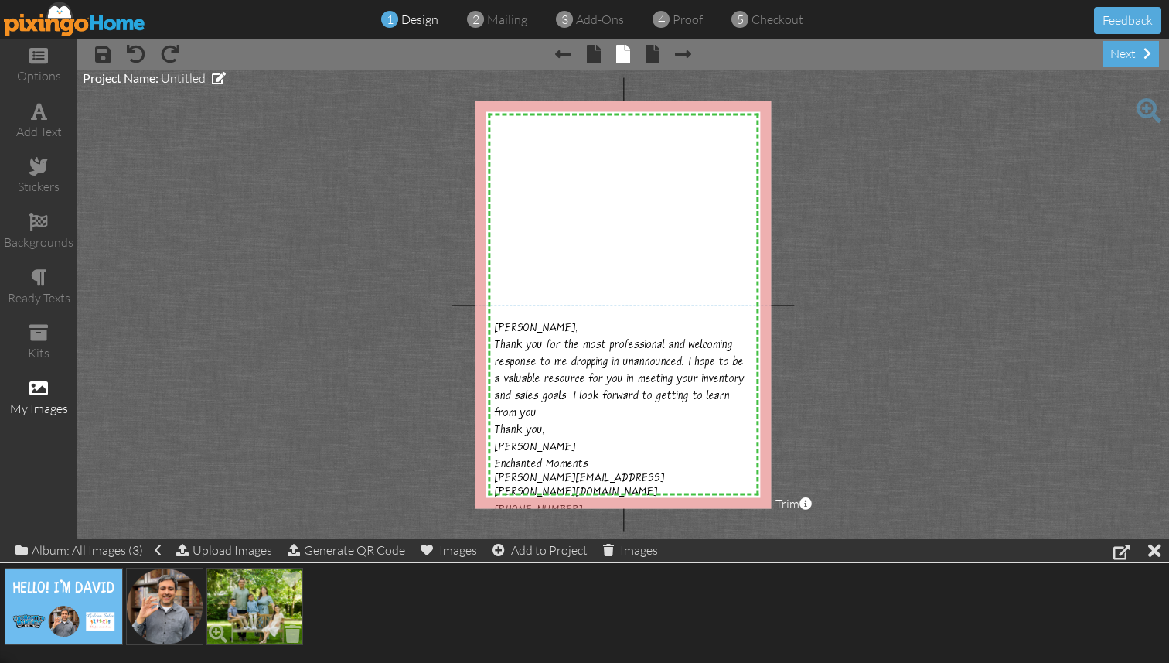
click at [258, 592] on img at bounding box center [254, 606] width 97 height 77
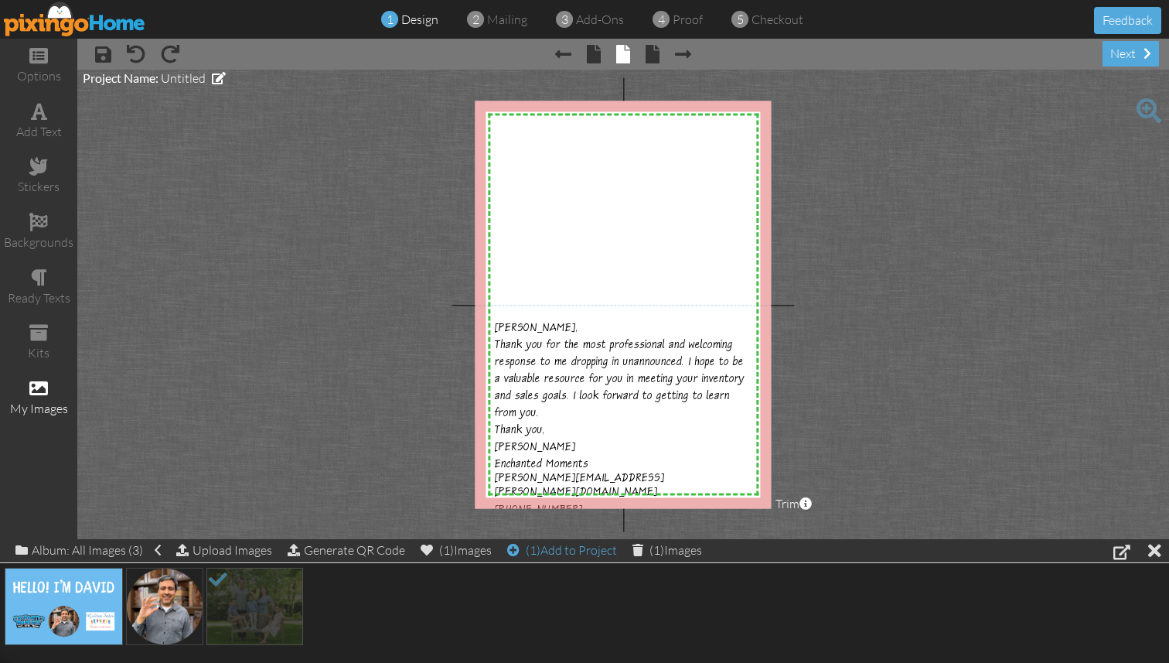
click at [568, 551] on div "(1) Add to Project" at bounding box center [562, 550] width 110 height 22
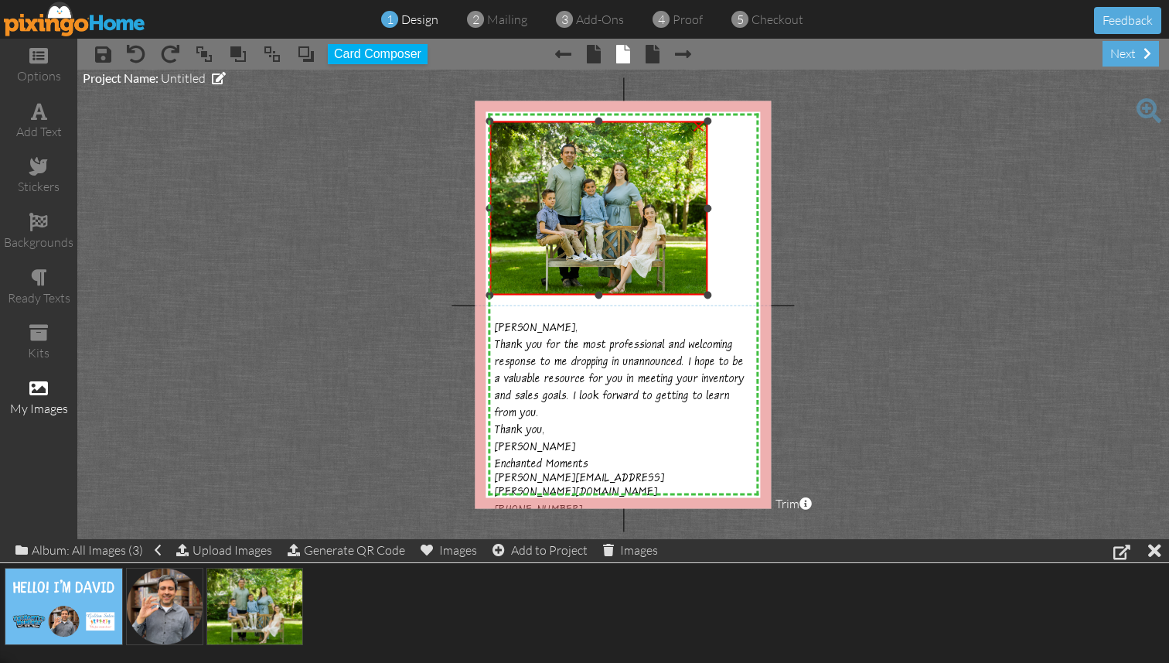
drag, startPoint x: 609, startPoint y: 213, endPoint x: 805, endPoint y: 293, distance: 212.0
click at [805, 293] on project-studio-wrapper "X X X X X X X X X X X X X X X X X X X X X X X X X X X X X X X X X X X X X X X X…" at bounding box center [623, 304] width 1092 height 469
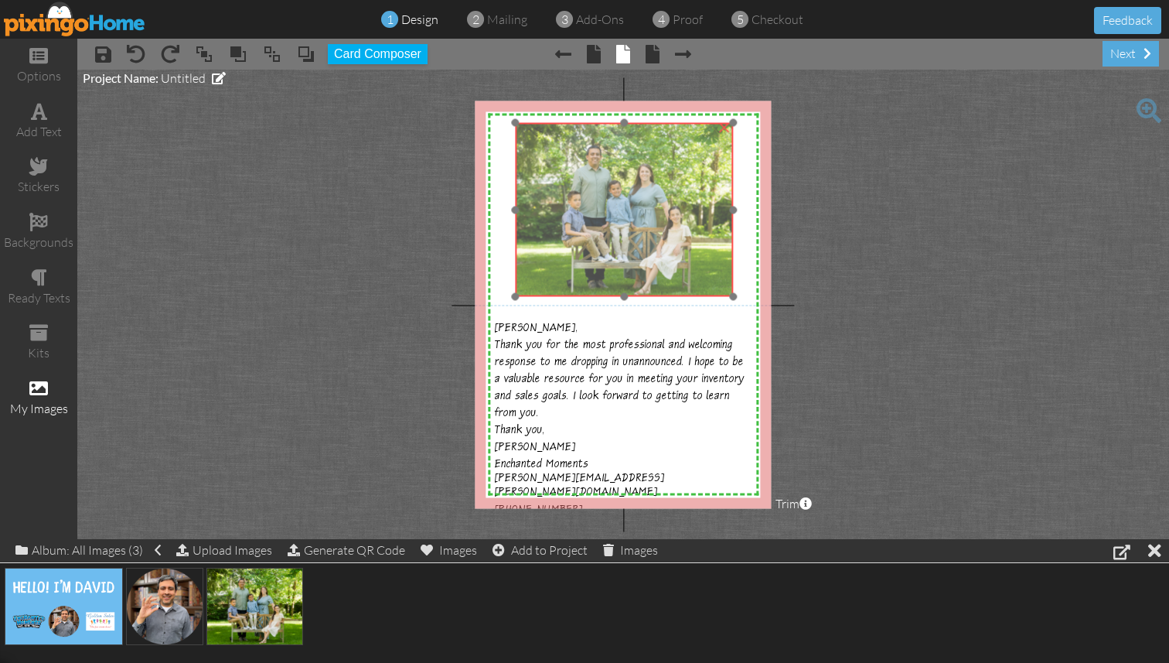
drag, startPoint x: 628, startPoint y: 227, endPoint x: 653, endPoint y: 228, distance: 25.6
click at [653, 228] on img at bounding box center [625, 209] width 218 height 175
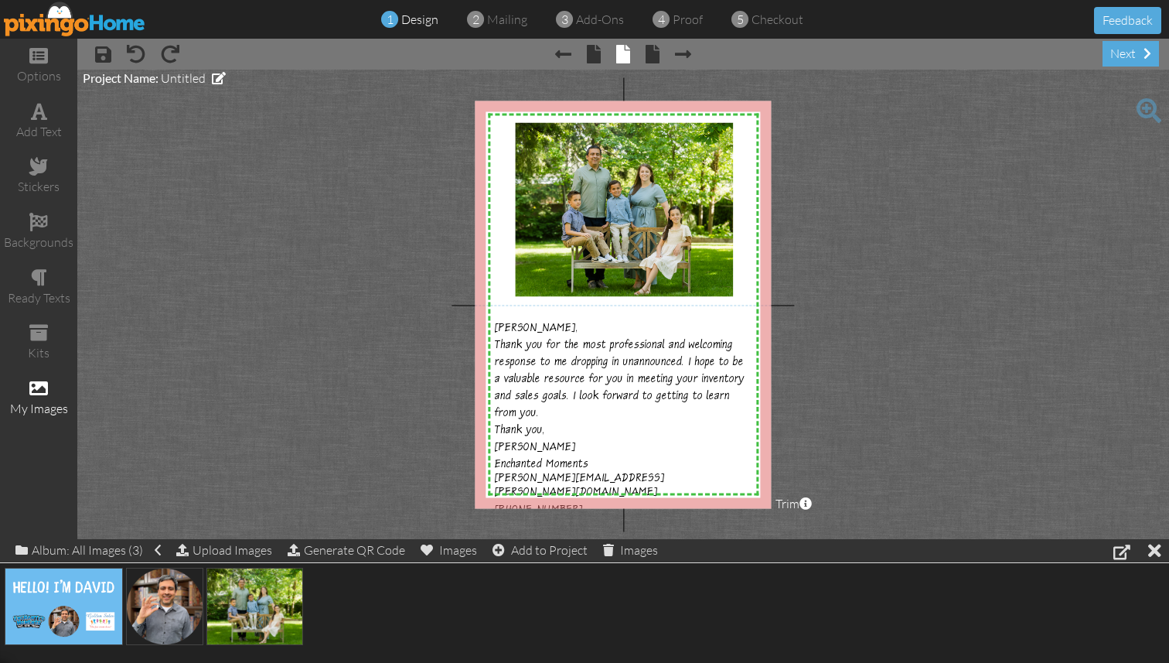
click at [838, 254] on project-studio-wrapper "X X X X X X X X X X X X X X X X X X X X X X X X X X X X X X X X X X X X X X X X…" at bounding box center [623, 304] width 1092 height 469
click at [1118, 63] on div "next" at bounding box center [1131, 54] width 56 height 26
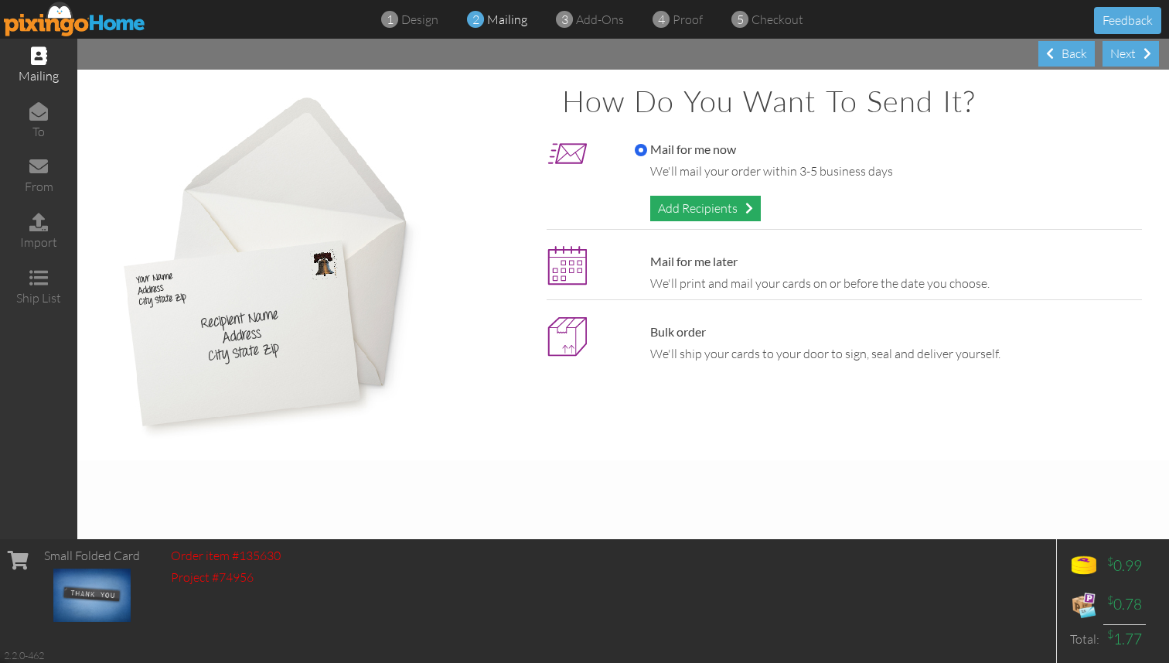
click at [745, 206] on div "Add Recipients" at bounding box center [705, 209] width 111 height 26
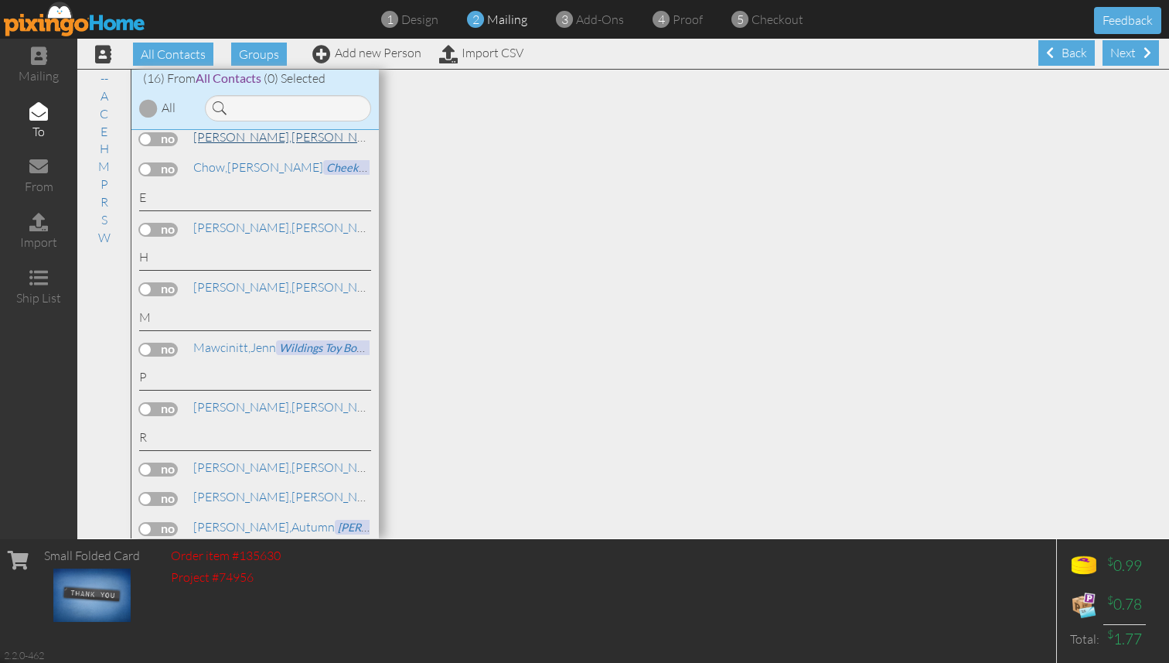
scroll to position [111, 0]
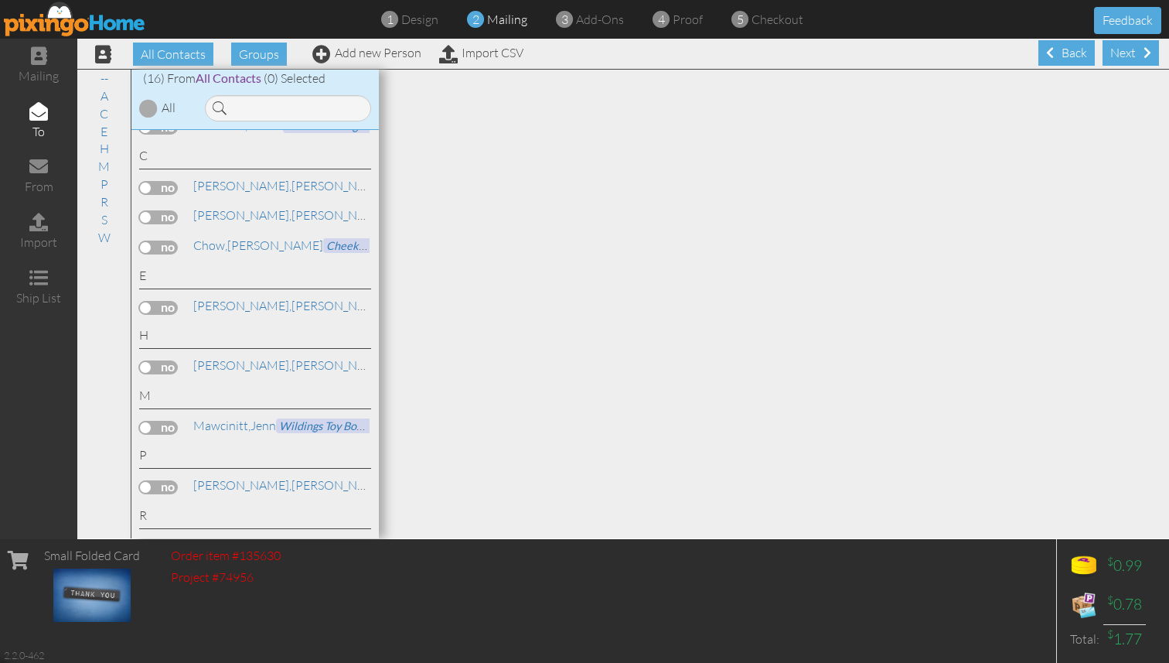
click at [151, 360] on label at bounding box center [158, 367] width 39 height 14
click at [0, 0] on input "checkbox" at bounding box center [0, 0] width 0 height 0
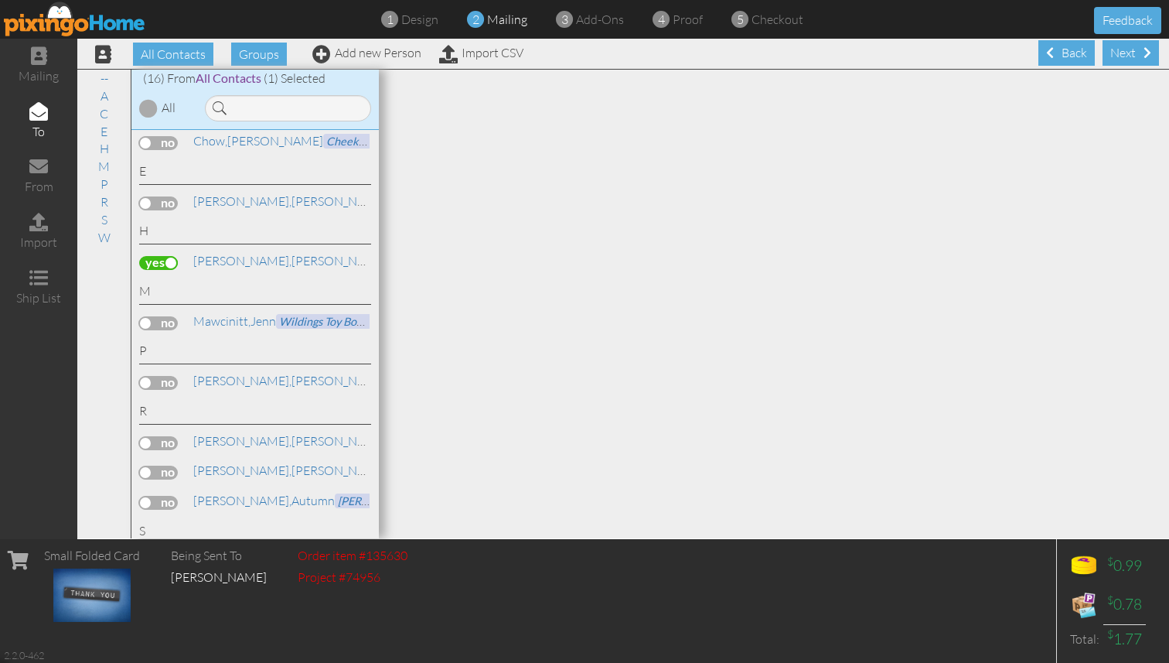
scroll to position [0, 0]
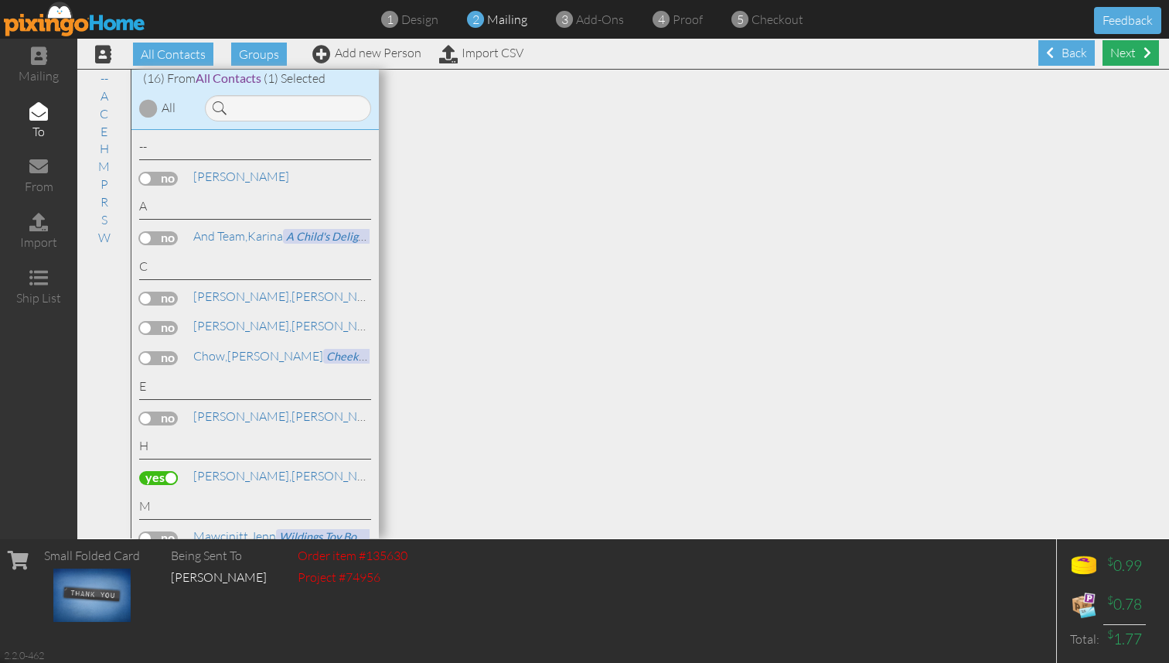
click at [1128, 60] on div "Next" at bounding box center [1131, 53] width 56 height 26
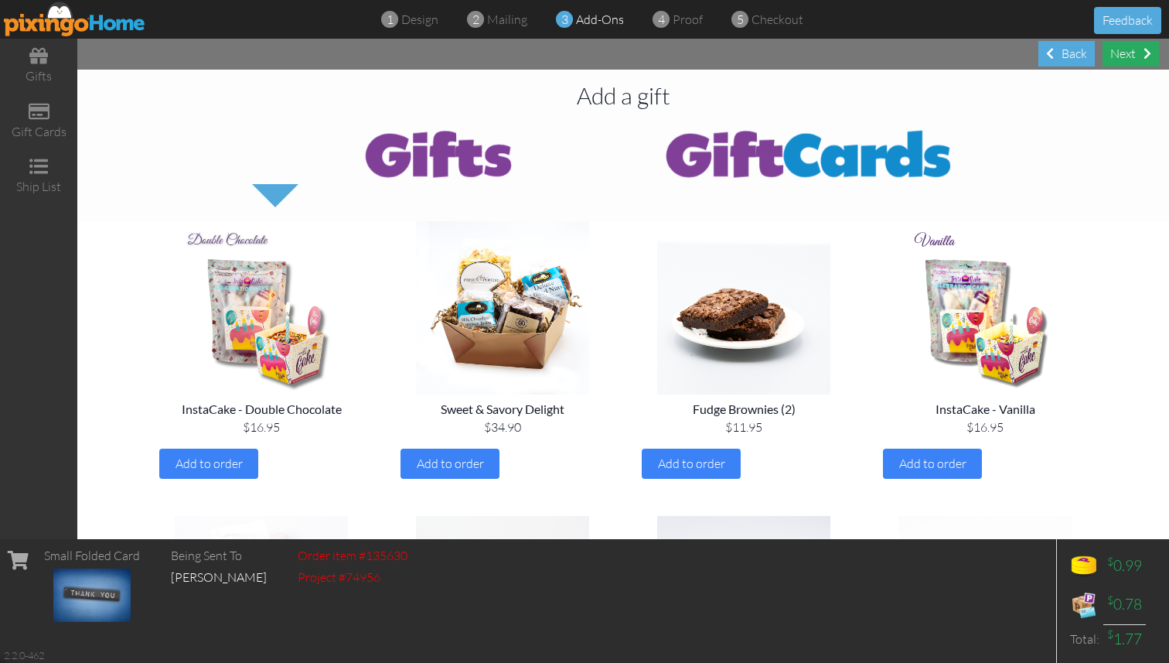
click at [1121, 60] on div "Next" at bounding box center [1131, 54] width 56 height 26
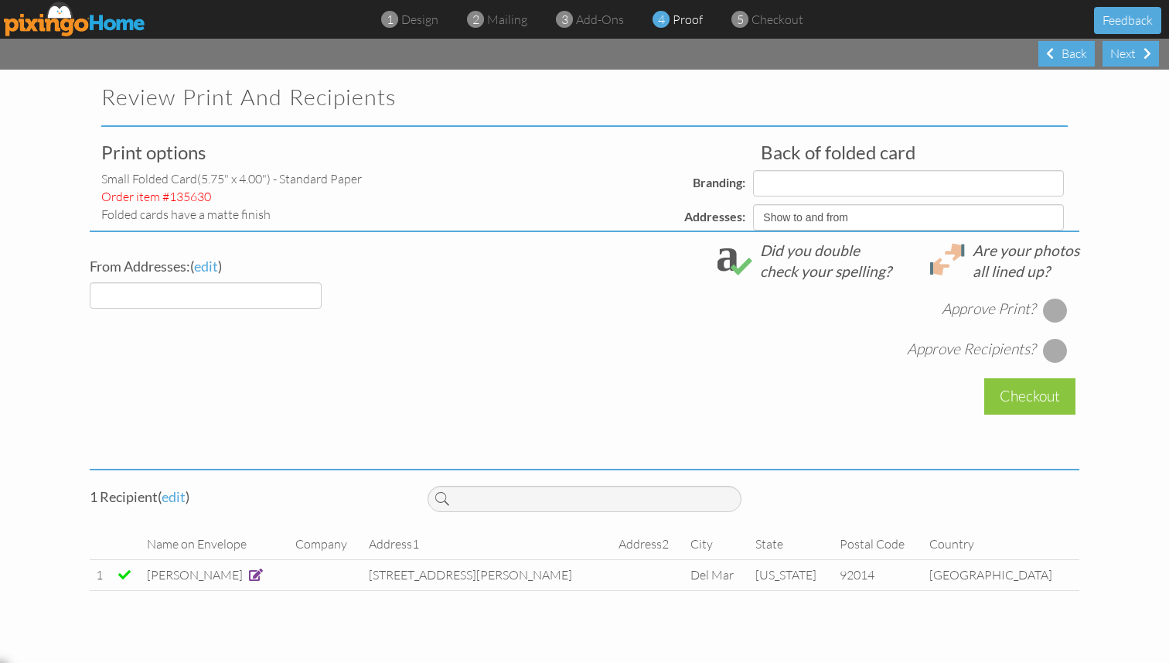
select select "object:2820"
select select "object:2818"
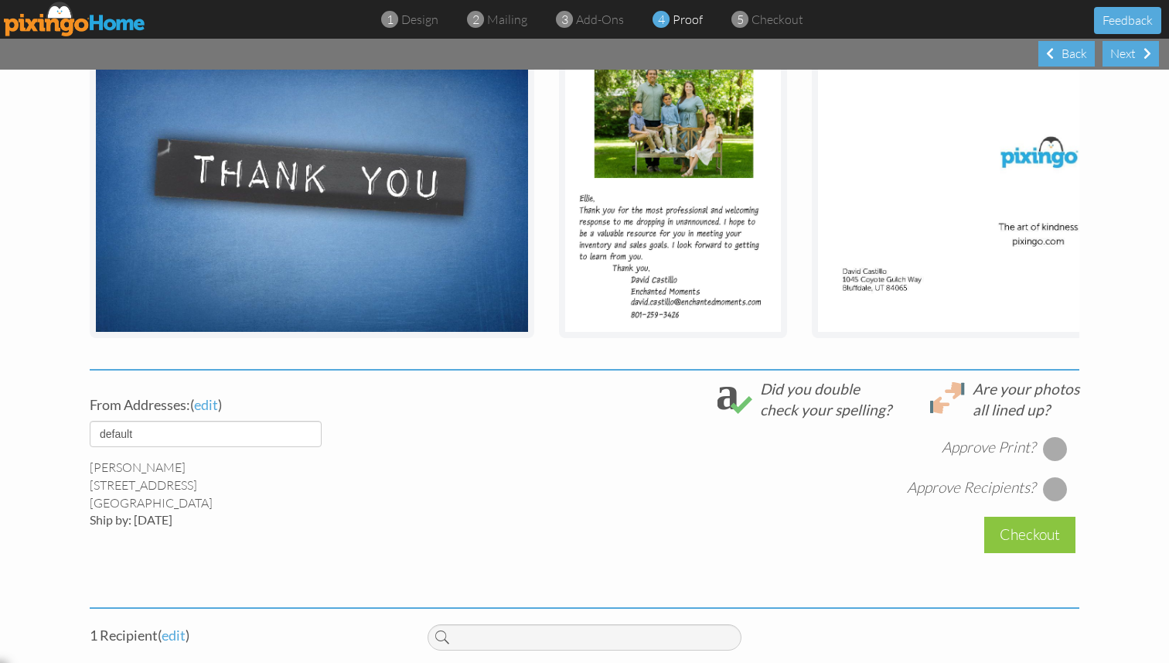
scroll to position [364, 0]
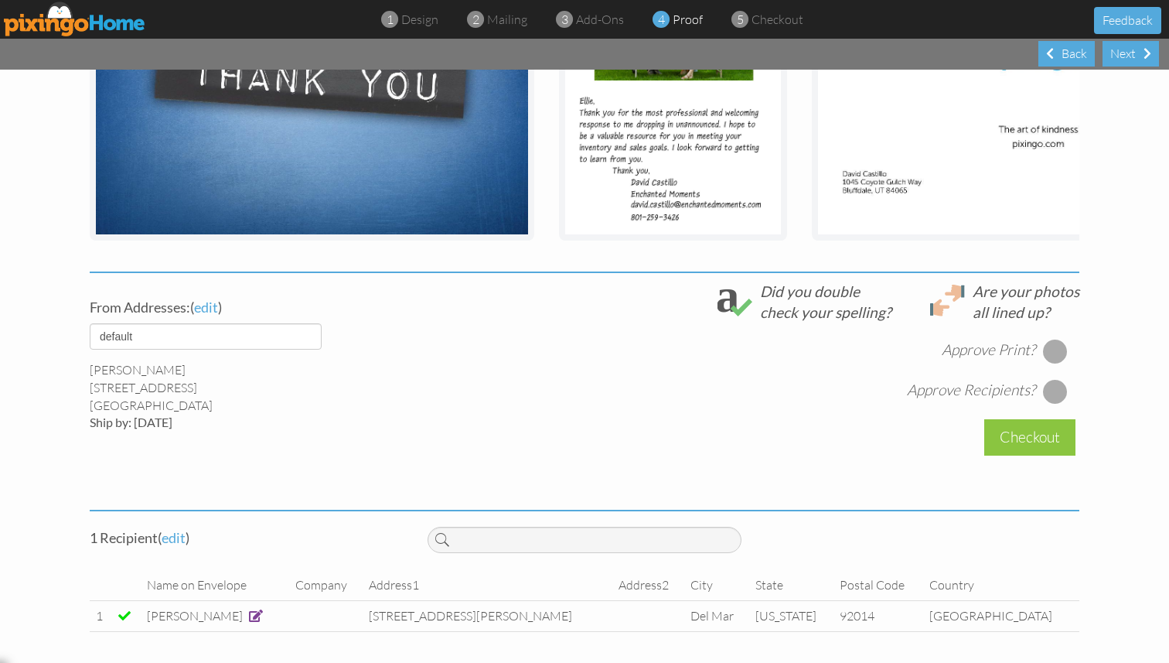
click at [1049, 349] on div at bounding box center [1055, 351] width 25 height 25
click at [1059, 392] on div at bounding box center [1055, 391] width 25 height 25
click at [1018, 432] on div "Checkout" at bounding box center [1029, 437] width 91 height 36
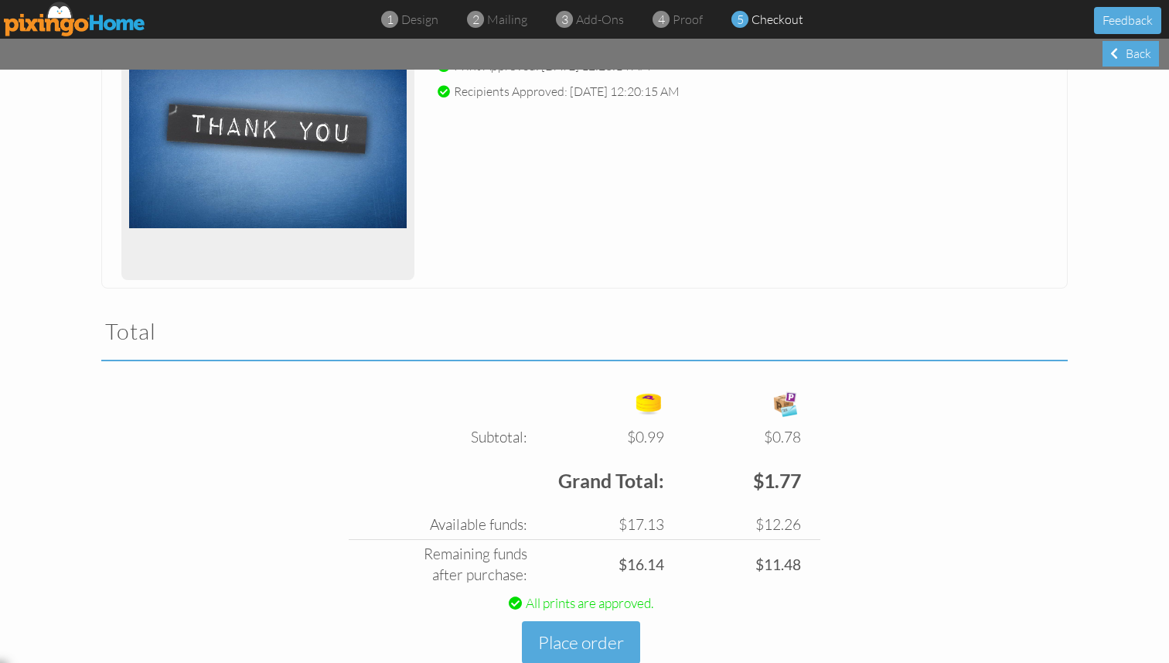
scroll to position [319, 0]
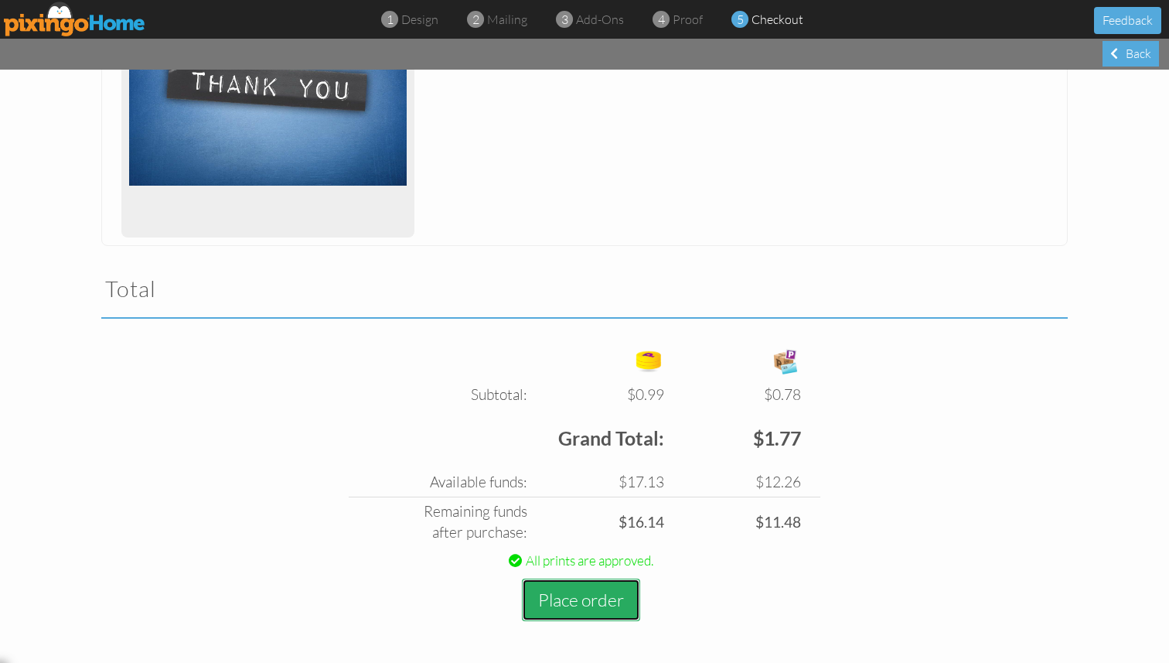
click at [606, 585] on button "Place order" at bounding box center [581, 599] width 118 height 43
